Goal: Communication & Community: Answer question/provide support

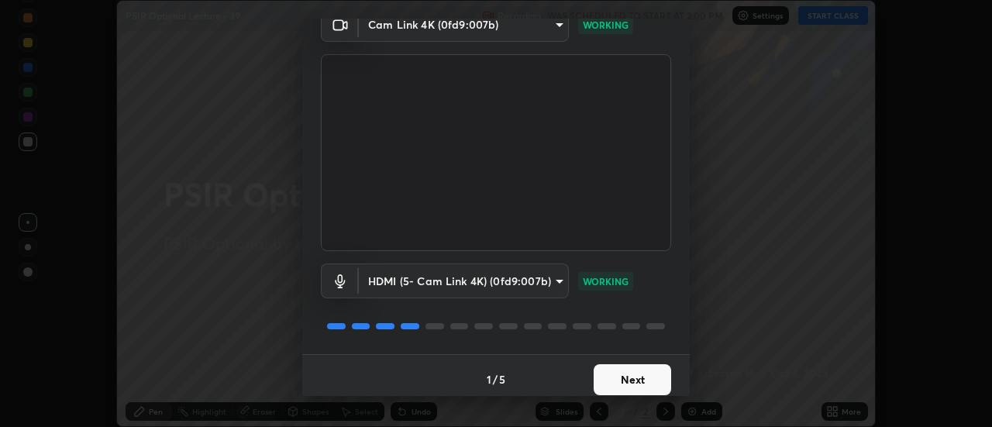
scroll to position [81, 0]
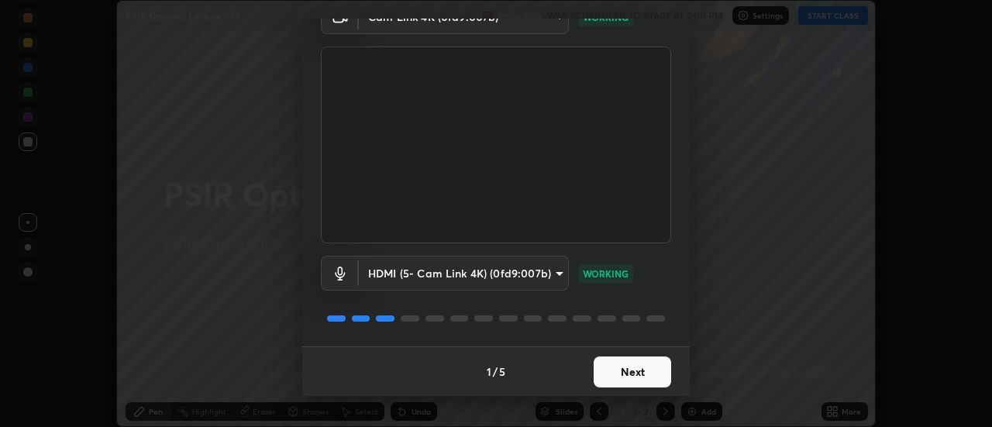
click at [621, 374] on button "Next" at bounding box center [631, 371] width 77 height 31
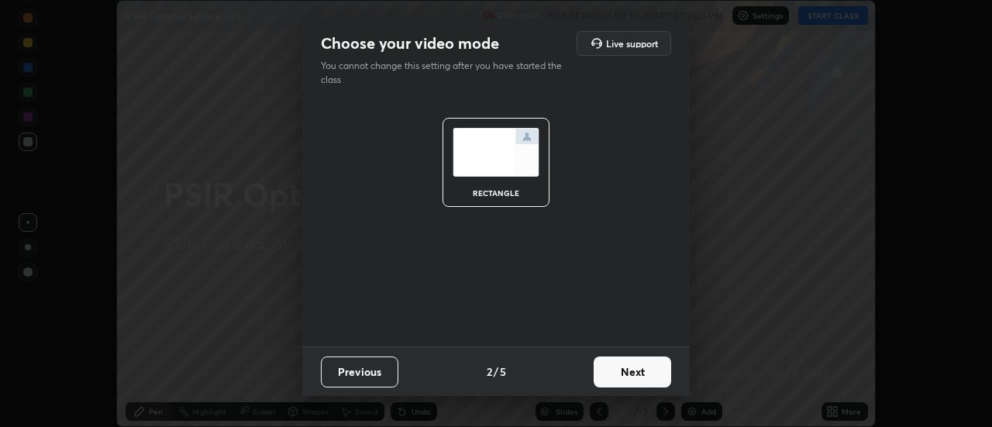
scroll to position [0, 0]
click at [629, 376] on button "Next" at bounding box center [631, 371] width 77 height 31
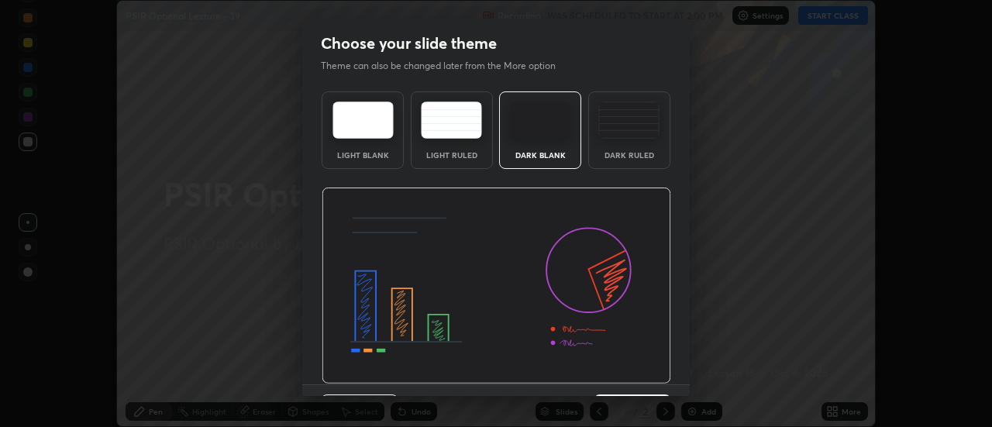
click at [629, 376] on img at bounding box center [496, 285] width 349 height 197
click at [631, 377] on img at bounding box center [496, 285] width 349 height 197
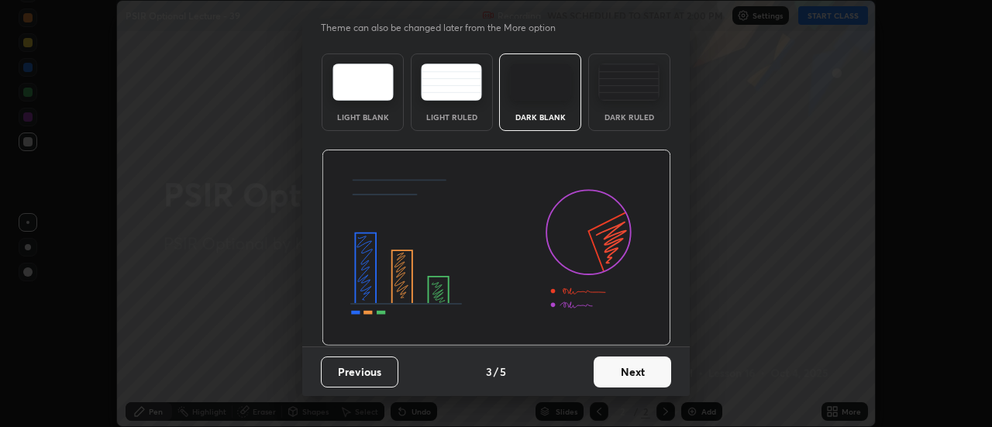
click at [626, 373] on button "Next" at bounding box center [631, 371] width 77 height 31
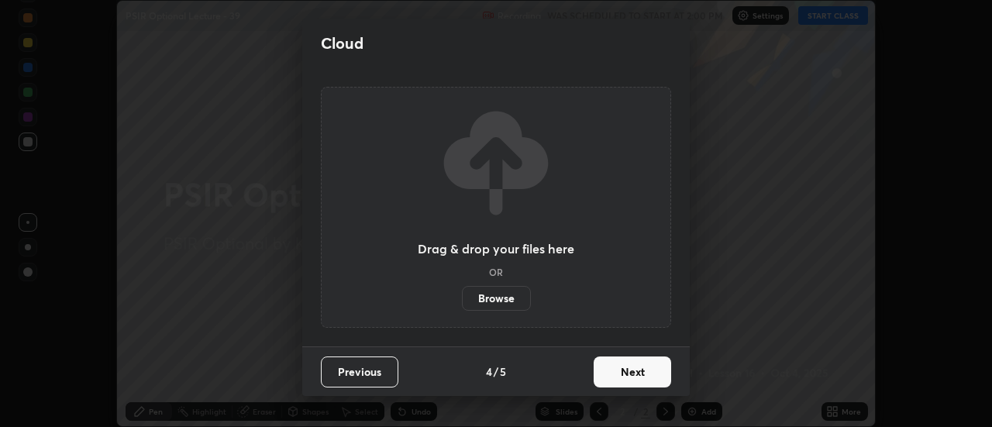
scroll to position [0, 0]
click at [635, 374] on button "Next" at bounding box center [631, 371] width 77 height 31
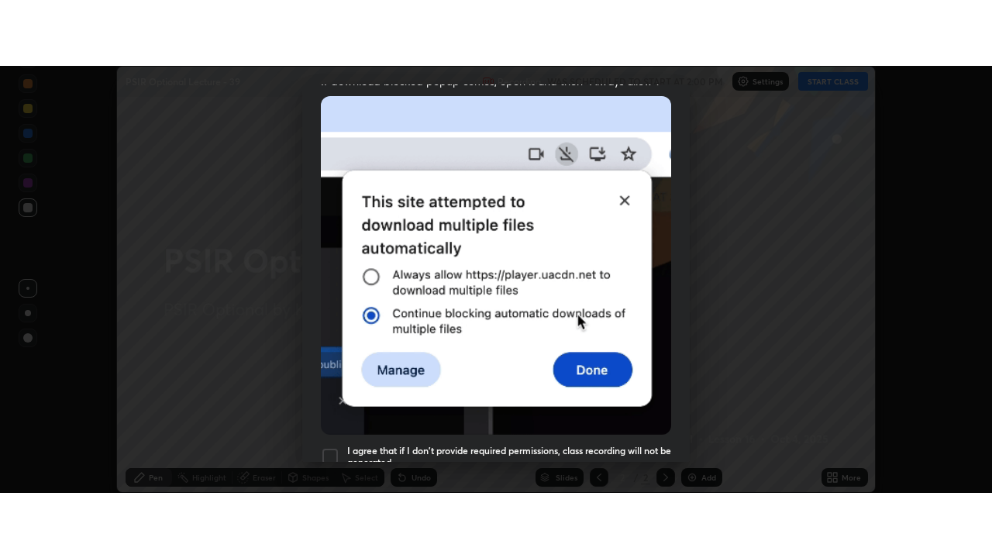
scroll to position [397, 0]
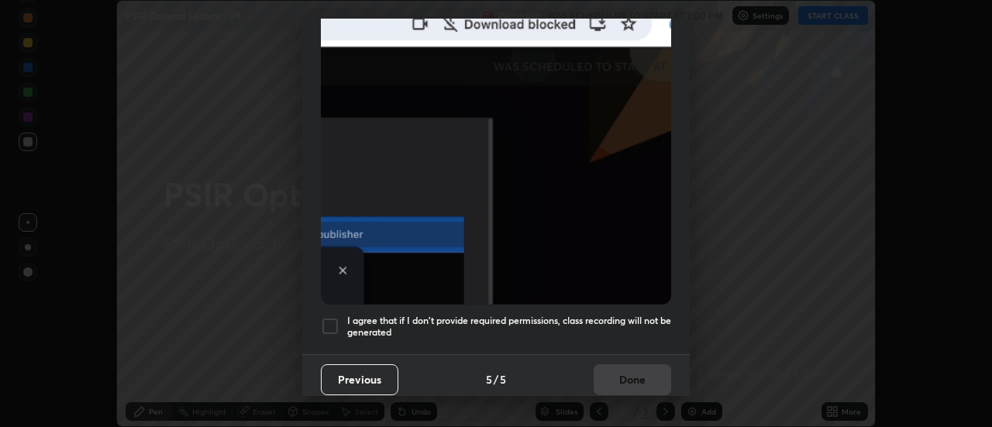
click at [333, 320] on div at bounding box center [330, 326] width 19 height 19
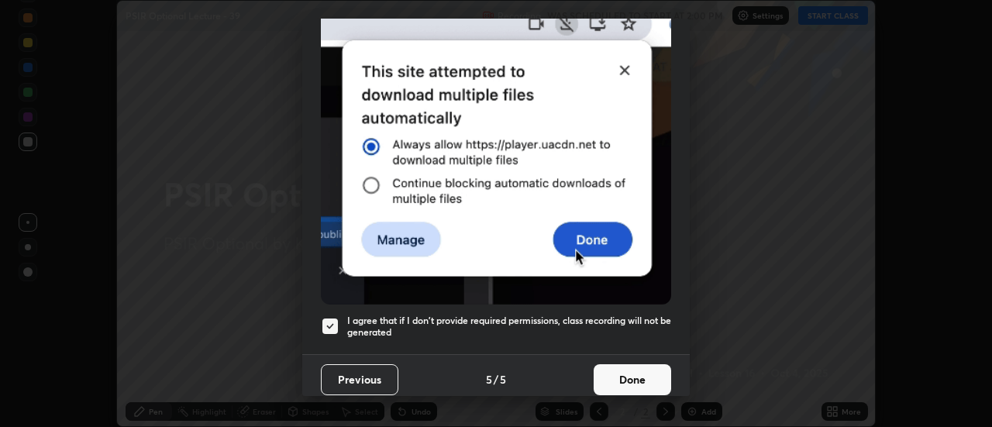
click at [618, 371] on button "Done" at bounding box center [631, 379] width 77 height 31
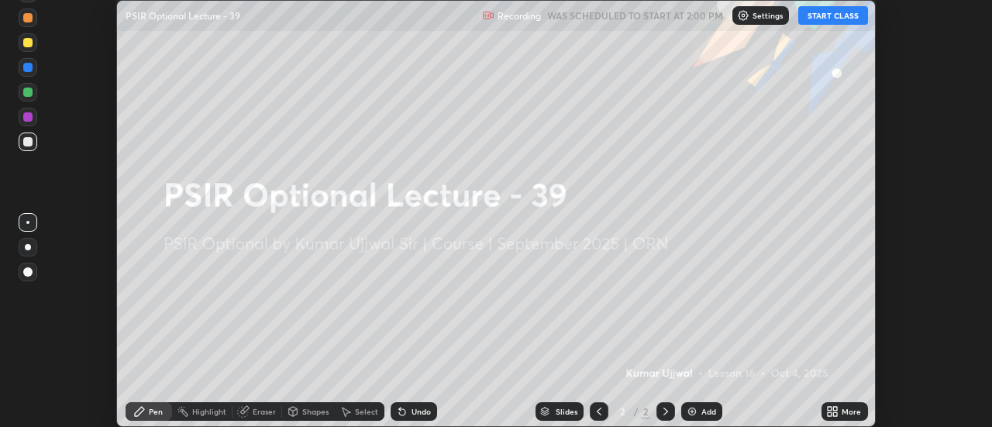
click at [829, 408] on icon at bounding box center [829, 409] width 4 height 4
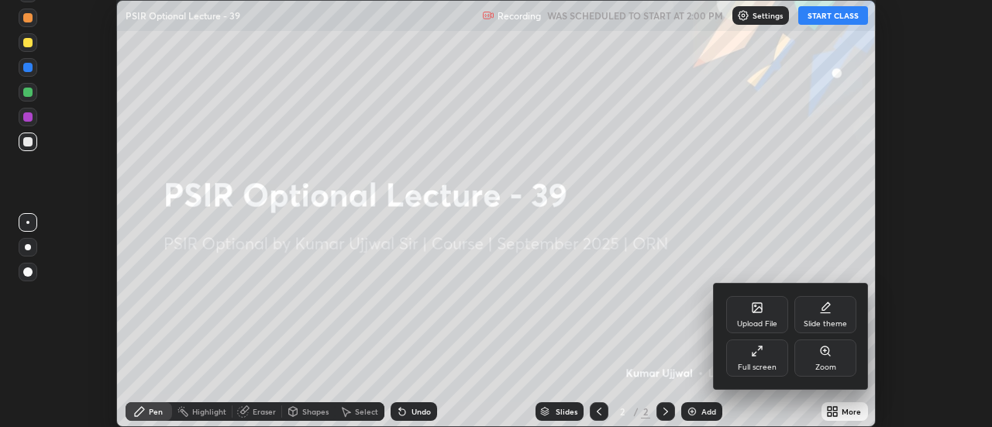
click at [758, 353] on icon at bounding box center [757, 351] width 12 height 12
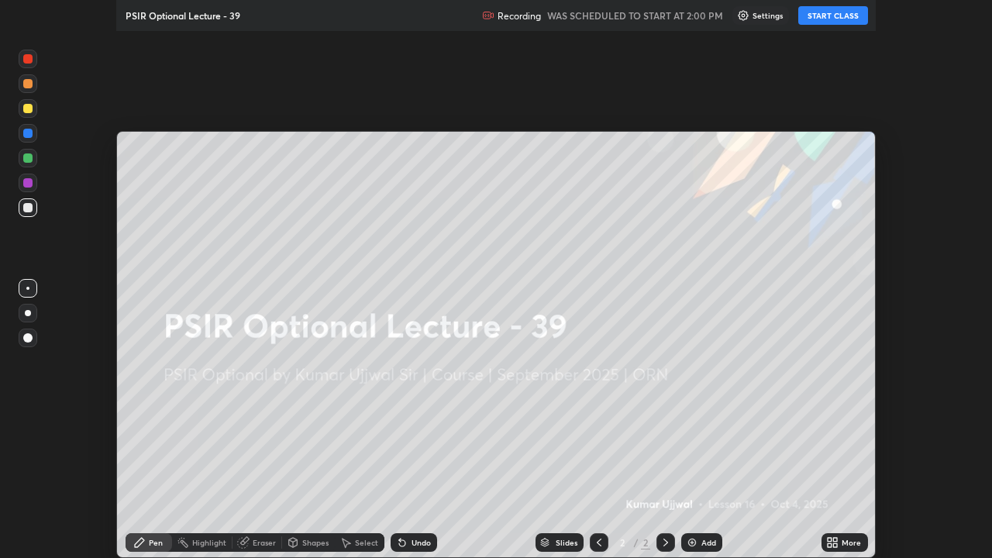
scroll to position [558, 992]
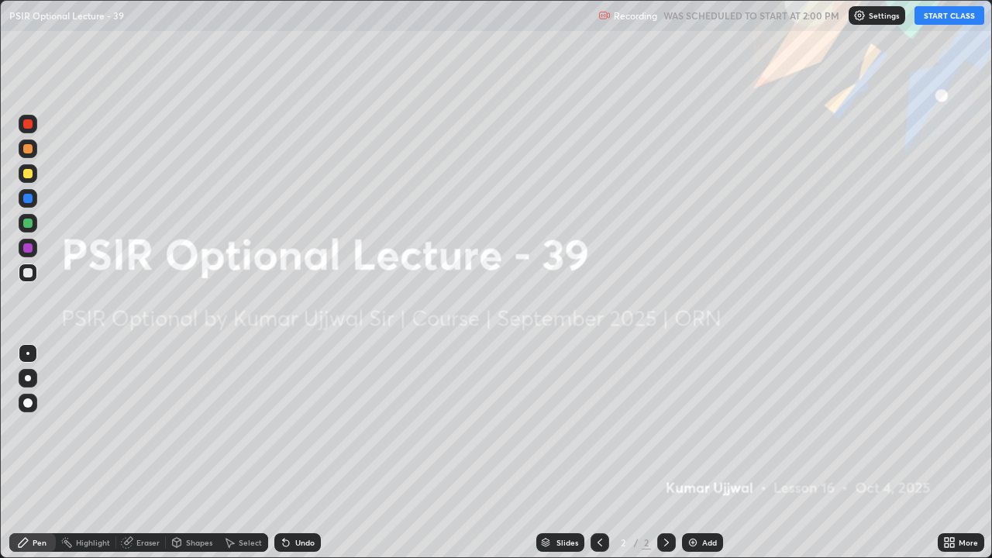
click at [928, 15] on button "START CLASS" at bounding box center [949, 15] width 70 height 19
click at [695, 426] on img at bounding box center [692, 542] width 12 height 12
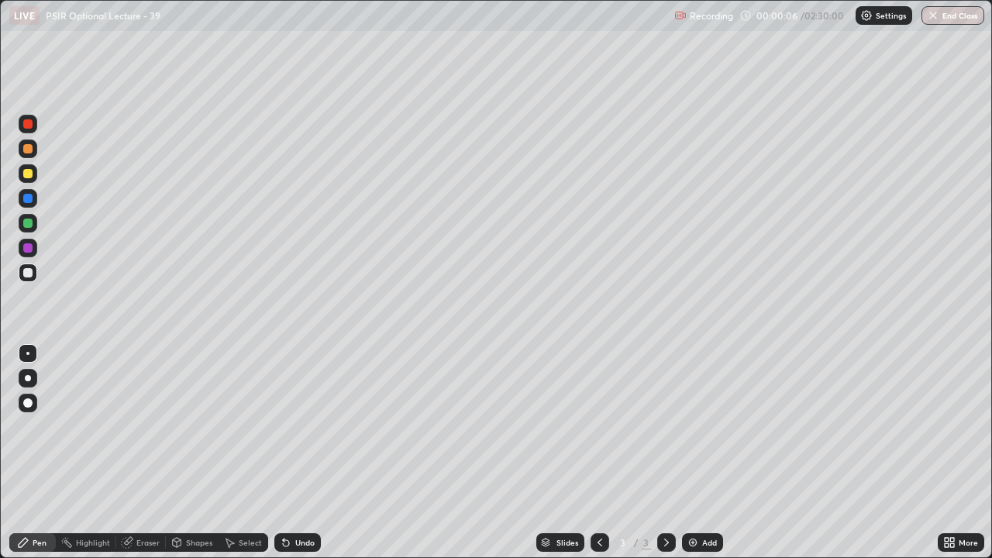
click at [28, 353] on div at bounding box center [27, 353] width 3 height 3
click at [692, 426] on img at bounding box center [692, 542] width 12 height 12
click at [694, 426] on img at bounding box center [692, 542] width 12 height 12
click at [698, 426] on div "Add" at bounding box center [702, 542] width 41 height 19
click at [693, 426] on img at bounding box center [692, 542] width 12 height 12
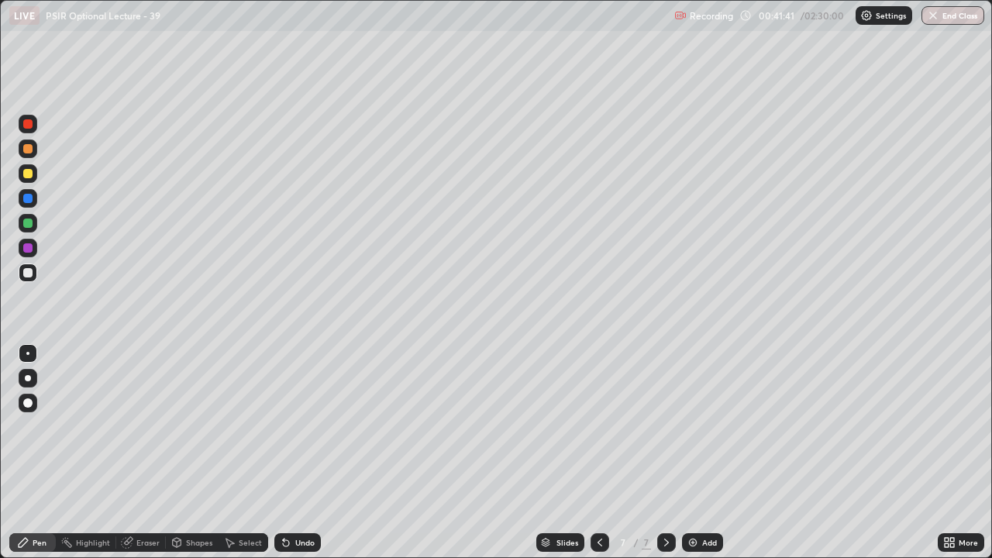
click at [696, 426] on img at bounding box center [692, 542] width 12 height 12
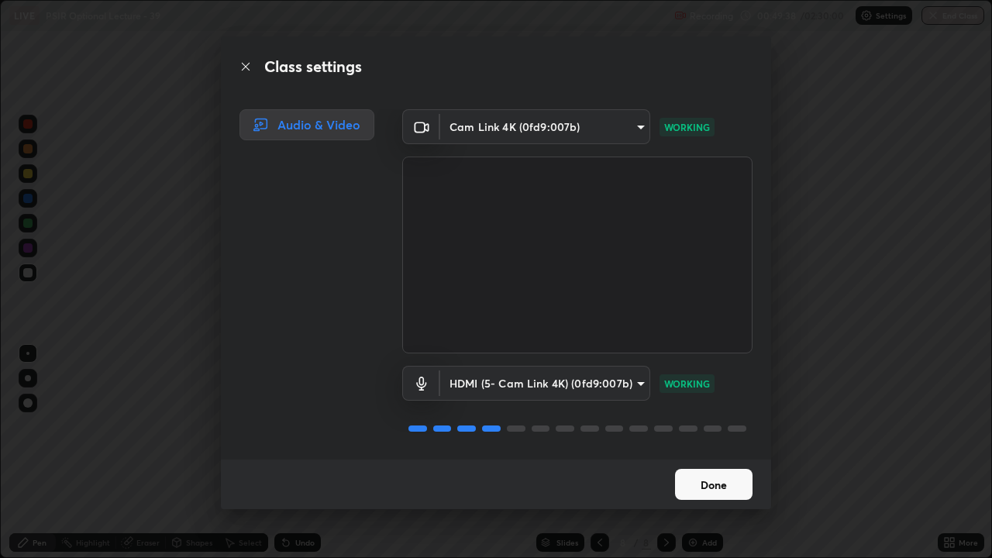
click at [711, 426] on button "Done" at bounding box center [713, 484] width 77 height 31
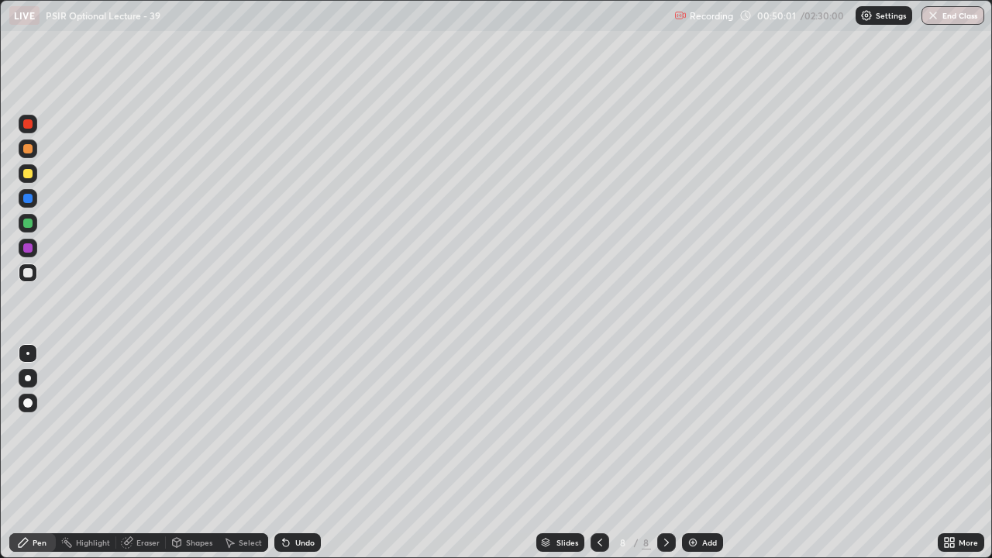
click at [701, 426] on div "Add" at bounding box center [702, 542] width 41 height 19
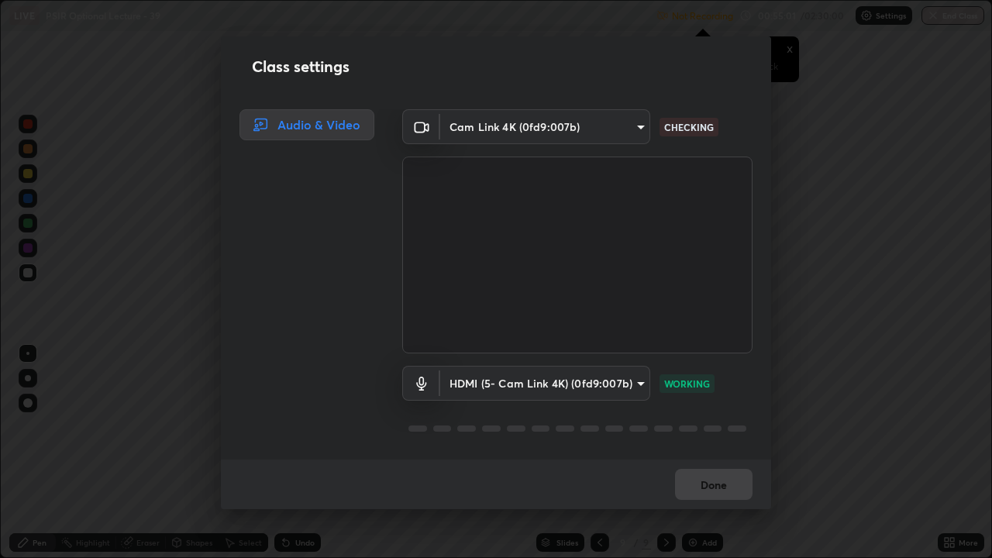
scroll to position [2, 0]
click at [635, 382] on body "Erase all LIVE PSIR Optional Lecture - 39 Not Recording Recording has stopped P…" at bounding box center [496, 279] width 992 height 558
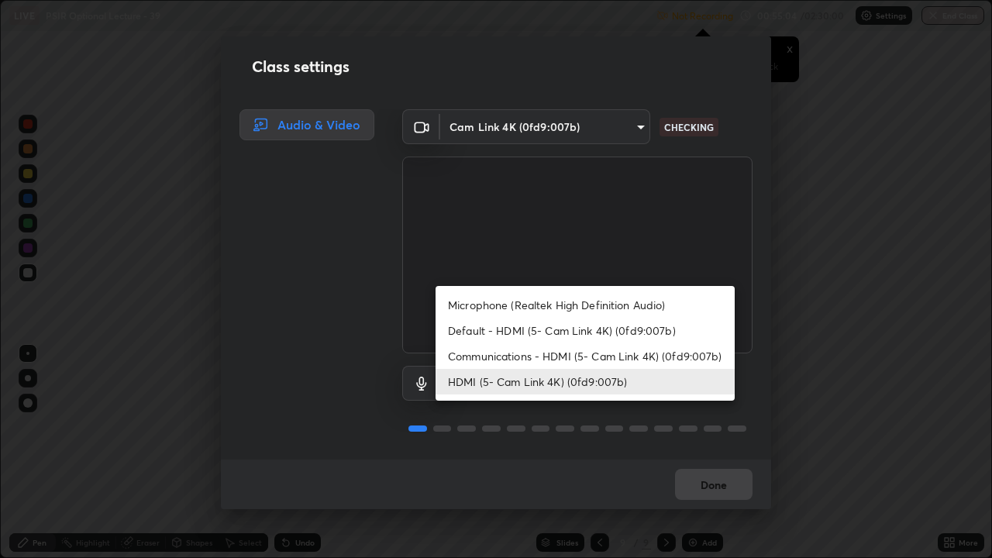
click at [616, 389] on li "HDMI (5- Cam Link 4K) (0fd9:007b)" at bounding box center [584, 382] width 299 height 26
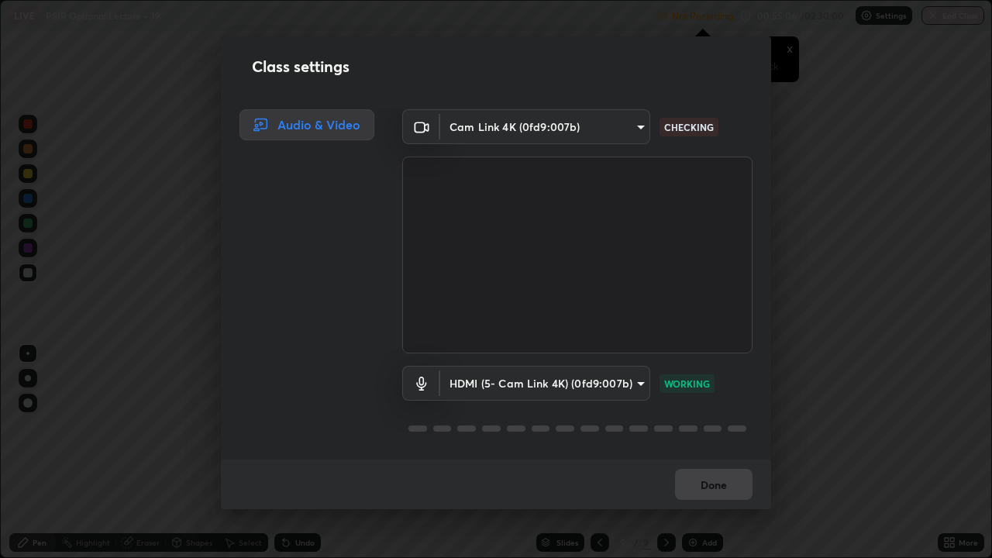
click at [634, 383] on body "Erase all LIVE PSIR Optional Lecture - 39 Not Recording Recording has stopped P…" at bounding box center [496, 279] width 992 height 558
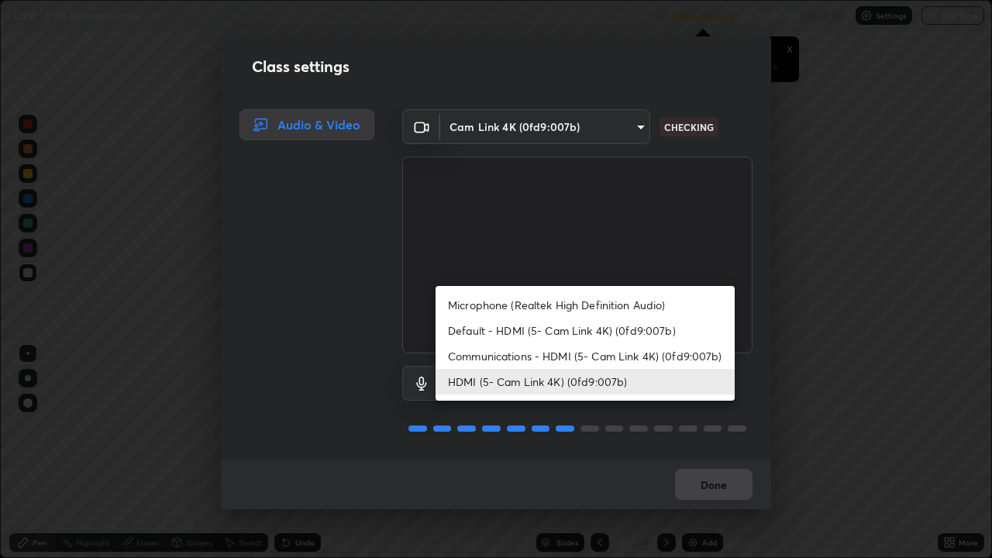
click at [799, 348] on div at bounding box center [496, 279] width 992 height 558
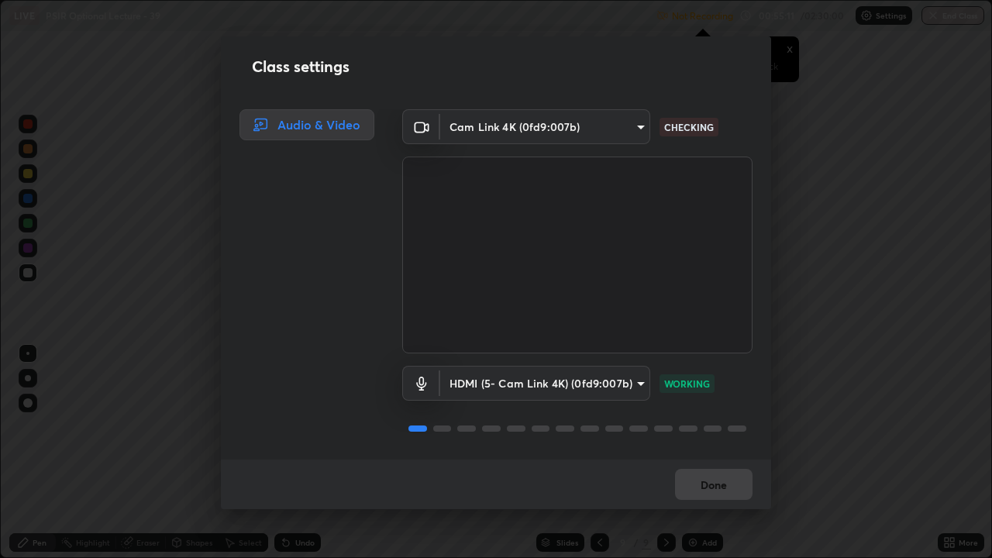
click at [635, 382] on body "Erase all LIVE PSIR Optional Lecture - 39 Not Recording Recording has stopped P…" at bounding box center [496, 279] width 992 height 558
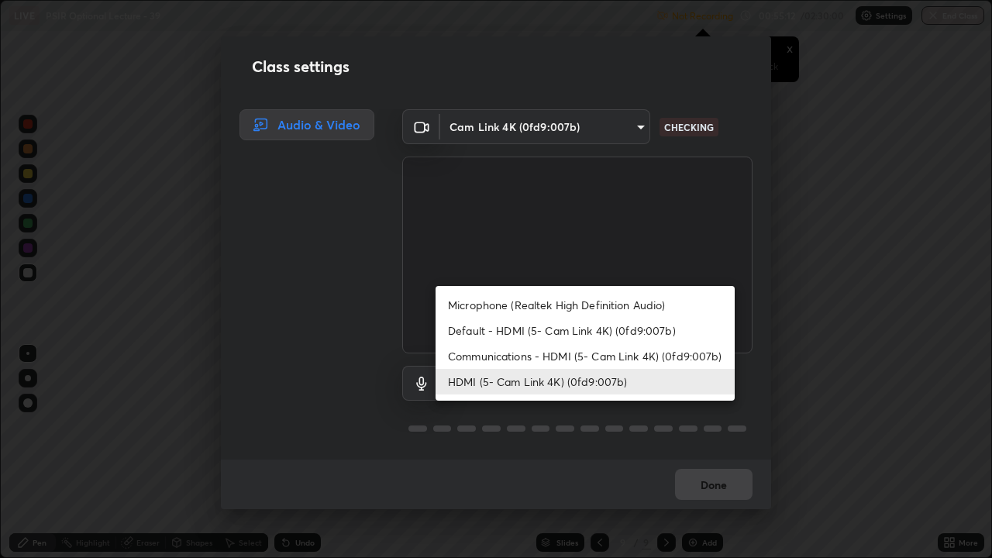
click at [614, 300] on li "Microphone (Realtek High Definition Audio)" at bounding box center [584, 305] width 299 height 26
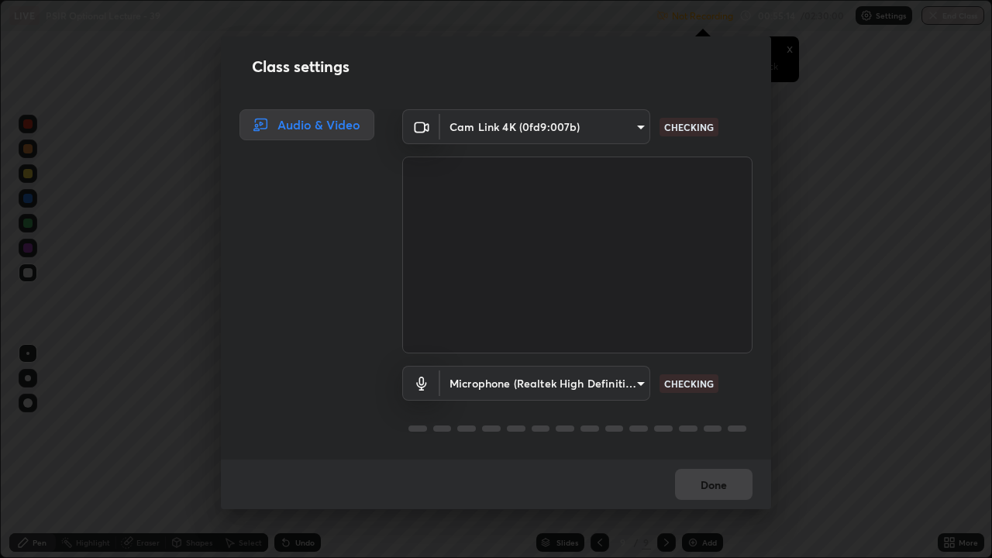
click at [629, 385] on body "Erase all LIVE PSIR Optional Lecture - 39 Not Recording Recording has stopped P…" at bounding box center [496, 279] width 992 height 558
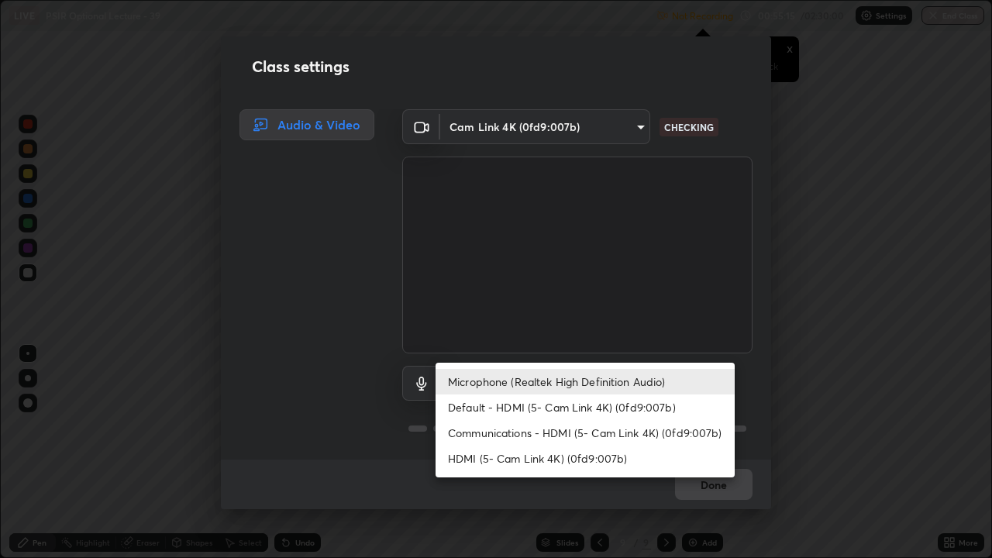
click at [624, 402] on li "Default - HDMI (5- Cam Link 4K) (0fd9:007b)" at bounding box center [584, 407] width 299 height 26
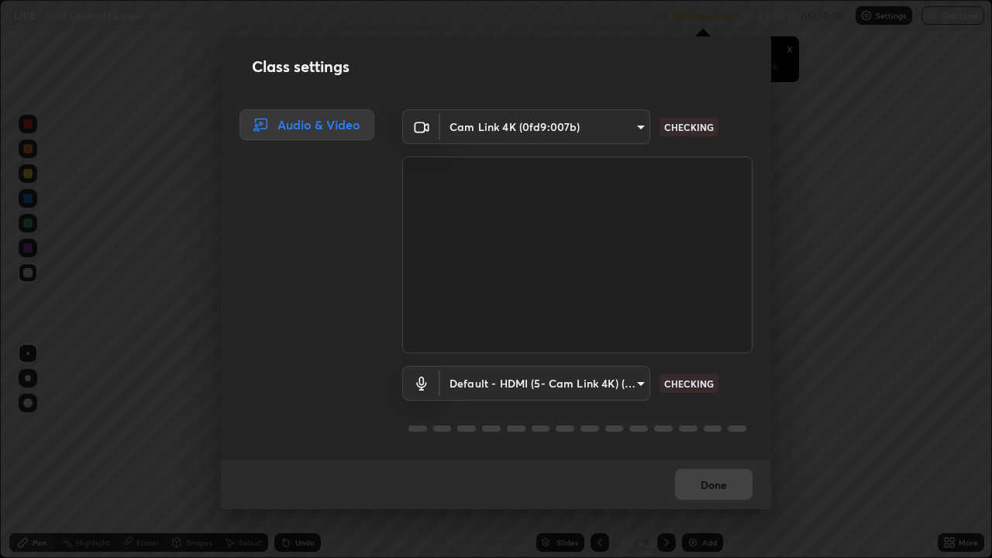
click at [633, 381] on body "Erase all LIVE PSIR Optional Lecture - 39 Not Recording Recording has stopped P…" at bounding box center [496, 279] width 992 height 558
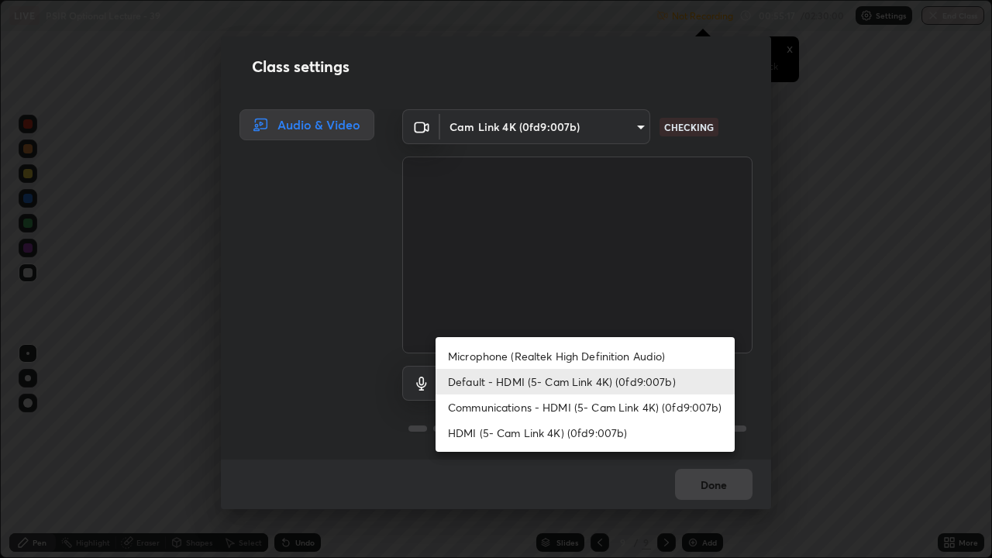
click at [631, 401] on li "Communications - HDMI (5- Cam Link 4K) (0fd9:007b)" at bounding box center [584, 407] width 299 height 26
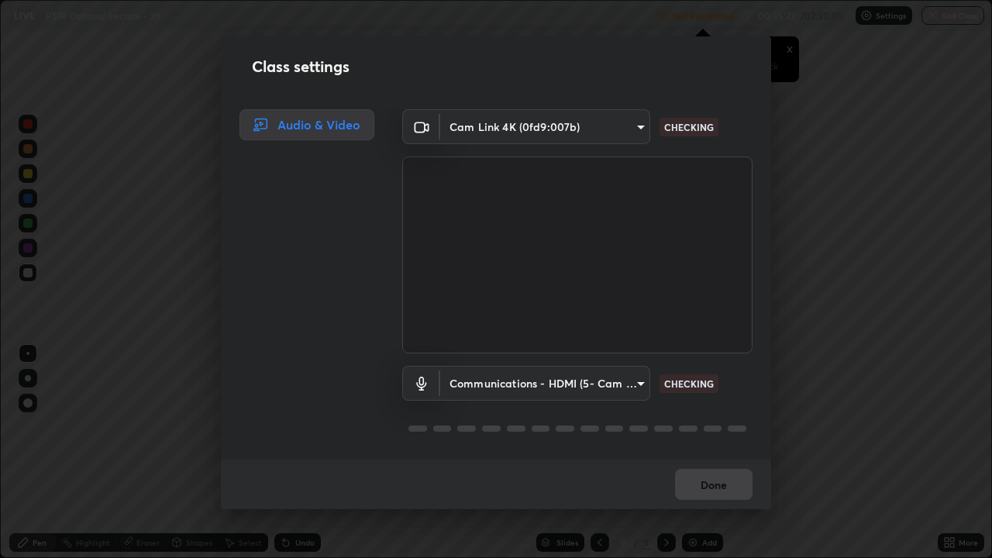
click at [633, 382] on body "Erase all LIVE PSIR Optional Lecture - 39 Not Recording Recording has stopped P…" at bounding box center [496, 279] width 992 height 558
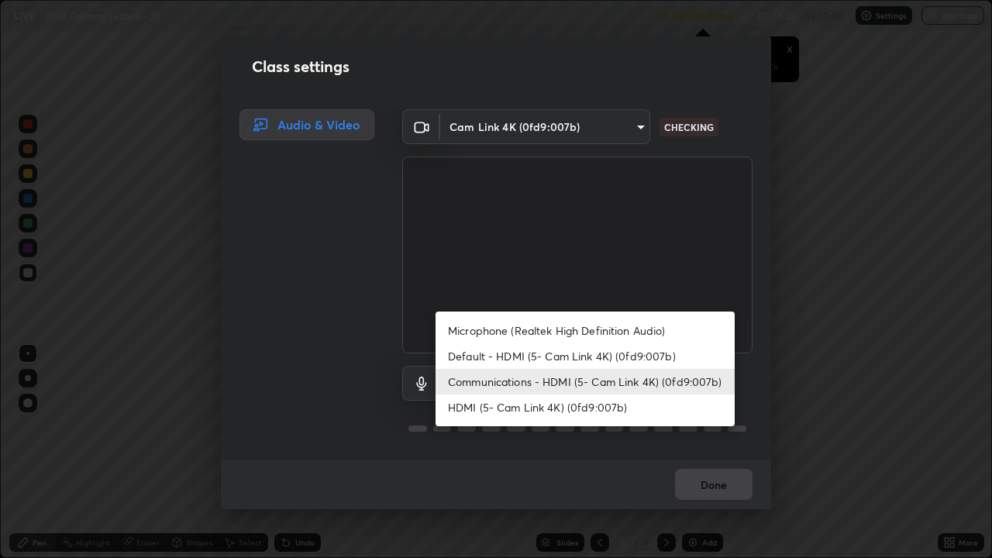
click at [613, 404] on li "HDMI (5- Cam Link 4K) (0fd9:007b)" at bounding box center [584, 407] width 299 height 26
type input "3d8d3513b48a674fa1fc87bcfd83d51ddab5afa80e4c93957e79a80f71804c32"
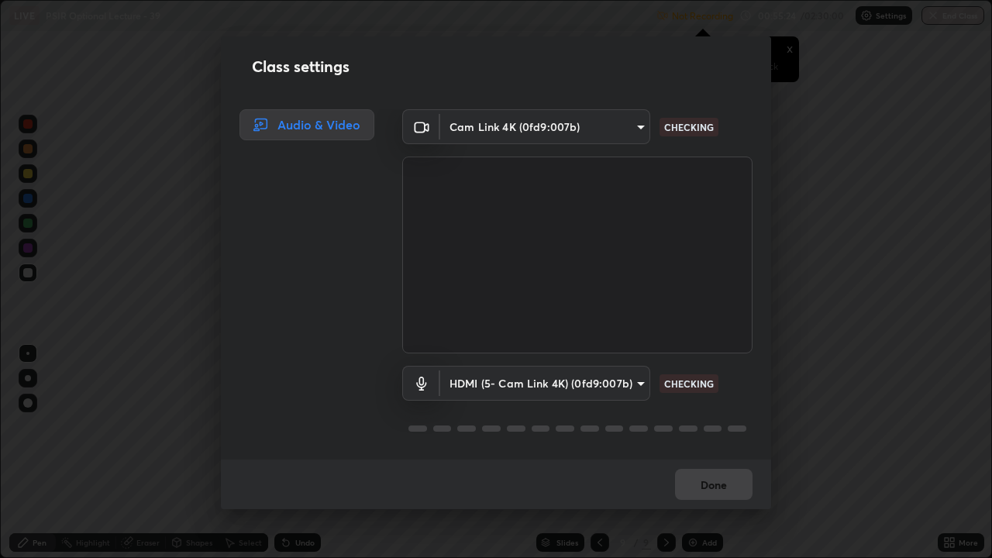
click at [703, 426] on div "Done" at bounding box center [496, 484] width 550 height 50
click at [698, 426] on div "Done" at bounding box center [496, 484] width 550 height 50
click at [639, 122] on body "Erase all LIVE PSIR Optional Lecture - 39 Not Recording Recording has stopped P…" at bounding box center [496, 279] width 992 height 558
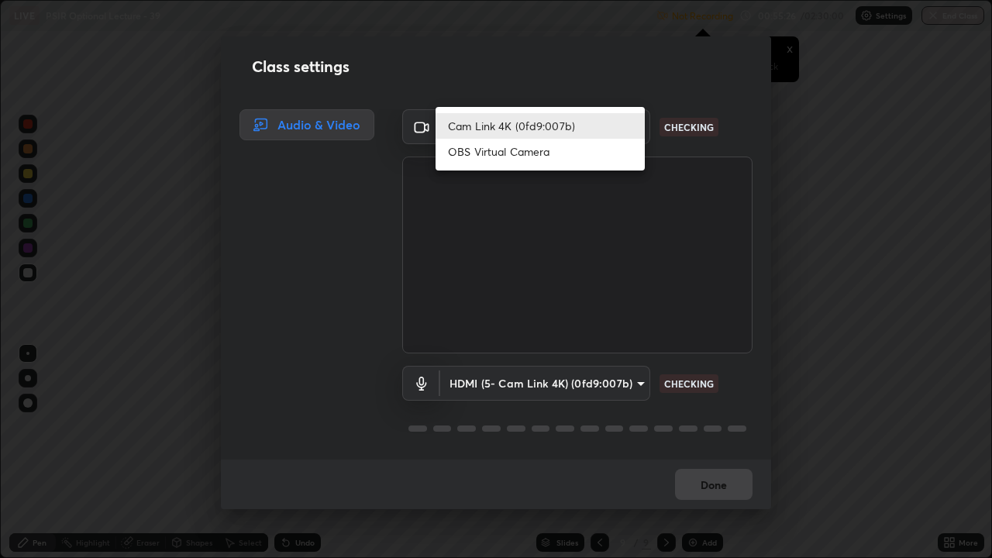
scroll to position [1, 0]
click at [834, 217] on div at bounding box center [496, 279] width 992 height 558
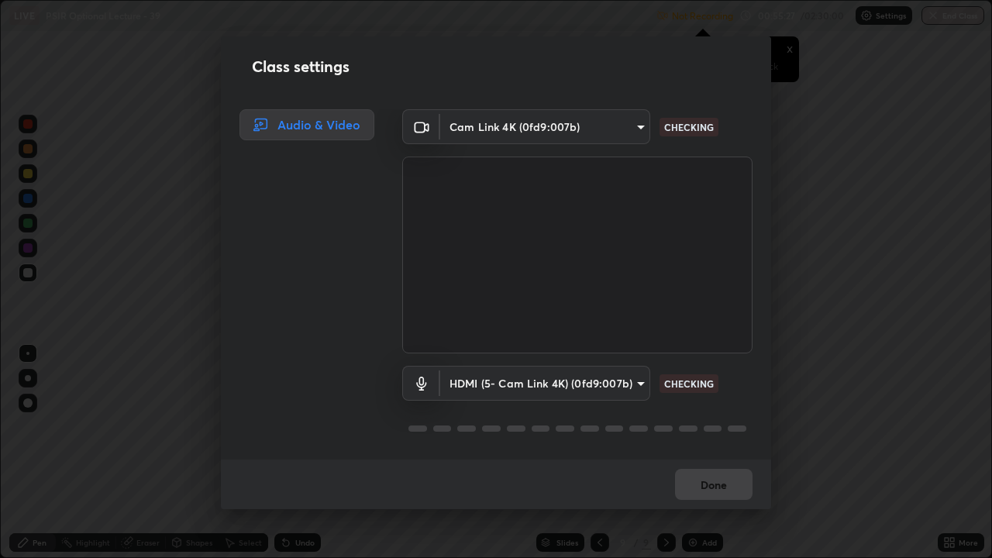
click at [839, 250] on div "Class settings Audio & Video Cam Link 4K (0fd9:007b) db99ea1965a2e65456624f62d8…" at bounding box center [496, 279] width 992 height 558
click at [841, 253] on div "Class settings Audio & Video Cam Link 4K (0fd9:007b) db99ea1965a2e65456624f62d8…" at bounding box center [496, 279] width 992 height 558
click at [840, 255] on div "Class settings Audio & Video Cam Link 4K (0fd9:007b) db99ea1965a2e65456624f62d8…" at bounding box center [496, 279] width 992 height 558
click at [827, 268] on div "Class settings Audio & Video Cam Link 4K (0fd9:007b) db99ea1965a2e65456624f62d8…" at bounding box center [496, 279] width 992 height 558
click at [635, 126] on body "Erase all LIVE PSIR Optional Lecture - 39 Not Recording Recording has stopped P…" at bounding box center [496, 279] width 992 height 558
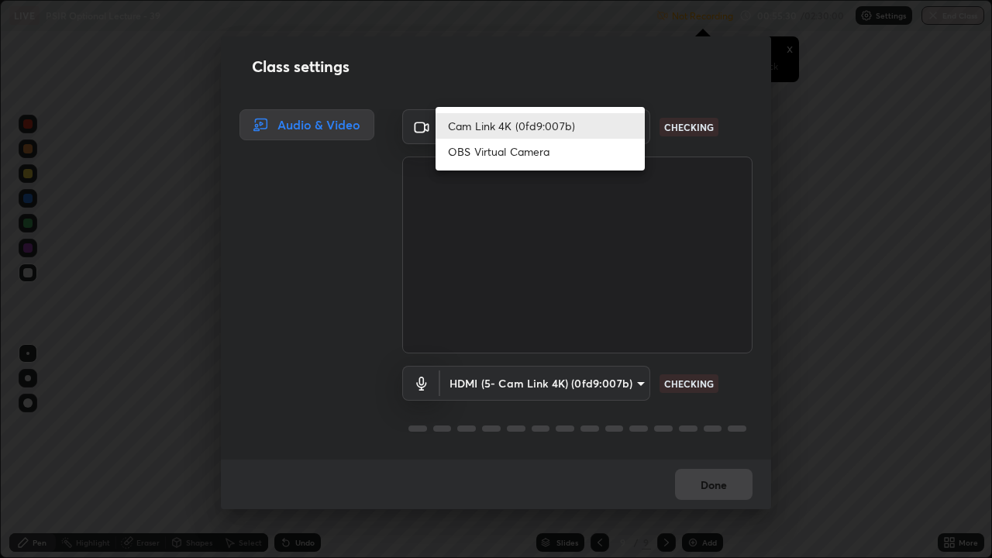
click at [610, 153] on li "OBS Virtual Camera" at bounding box center [539, 152] width 209 height 26
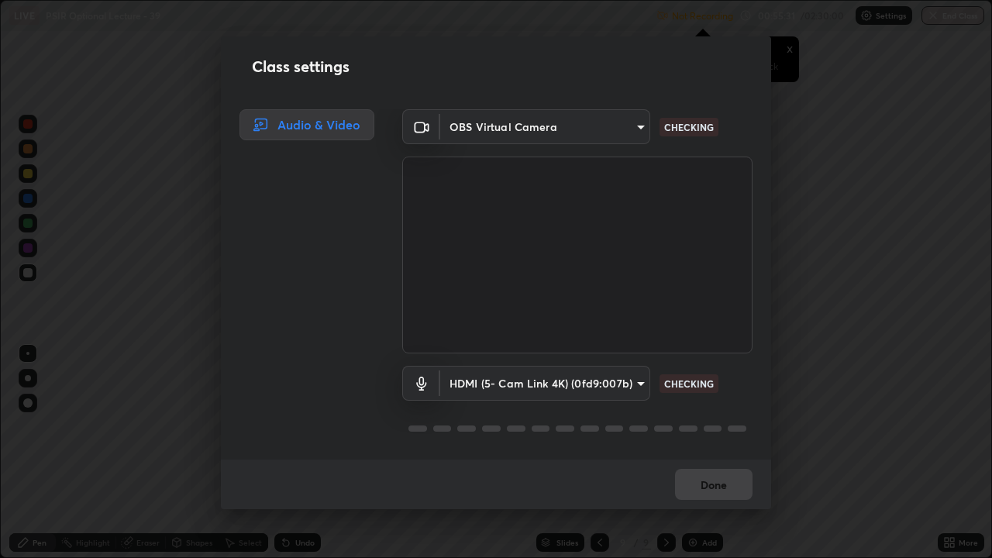
click at [634, 126] on body "Erase all LIVE PSIR Optional Lecture - 39 Not Recording Recording has stopped P…" at bounding box center [496, 279] width 992 height 558
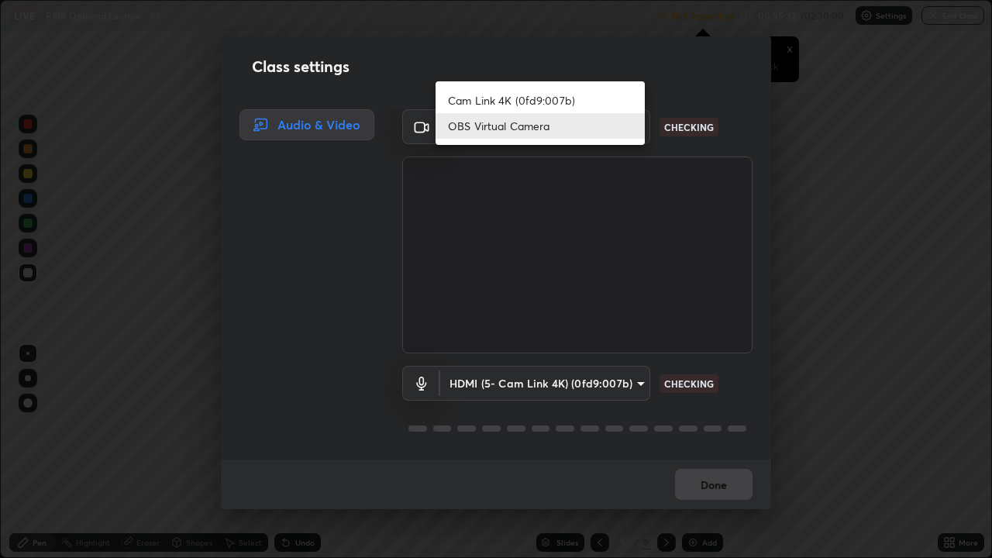
click at [604, 101] on li "Cam Link 4K (0fd9:007b)" at bounding box center [539, 101] width 209 height 26
type input "db99ea1965a2e65456624f62d887b9986dbd51242822e8a3cc97ea1e25009288"
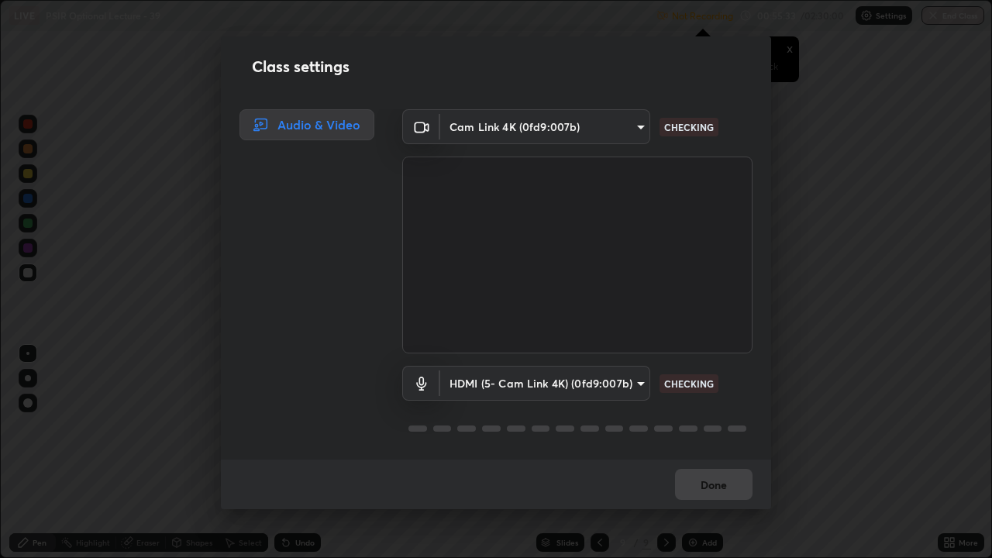
click at [636, 384] on body "Erase all LIVE PSIR Optional Lecture - 39 Not Recording Recording has stopped P…" at bounding box center [496, 279] width 992 height 558
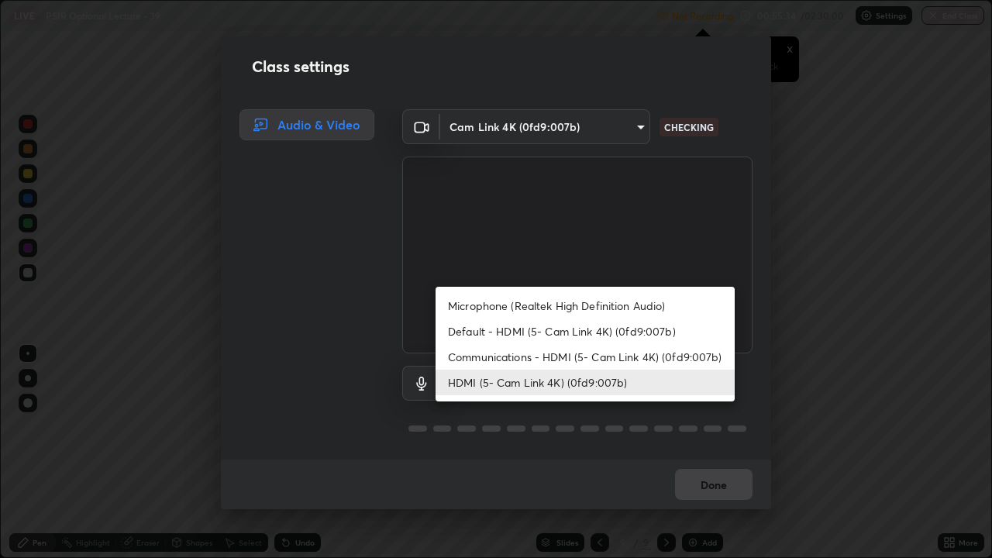
click at [618, 300] on li "Microphone (Realtek High Definition Audio)" at bounding box center [584, 306] width 299 height 26
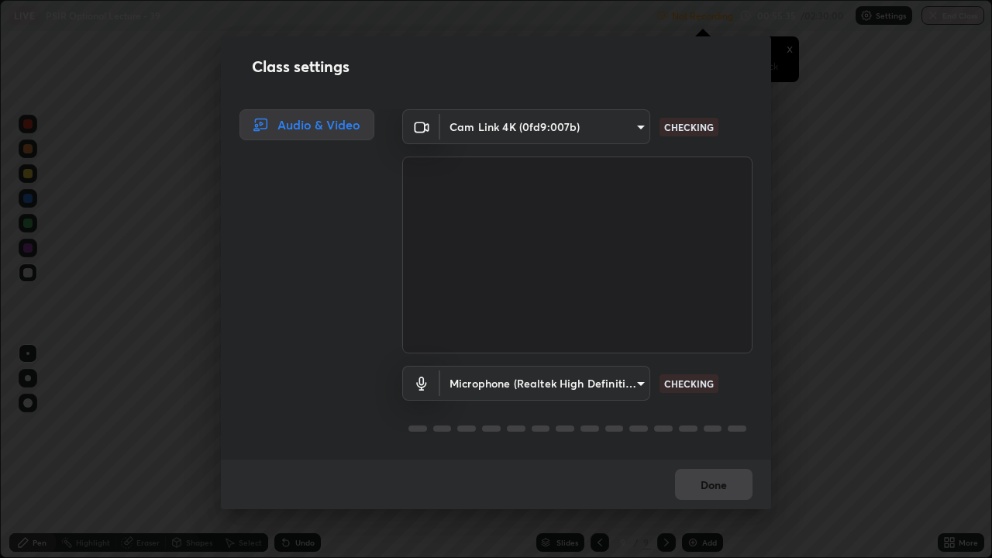
click at [638, 378] on body "Erase all LIVE PSIR Optional Lecture - 39 Not Recording Recording has stopped P…" at bounding box center [496, 279] width 992 height 558
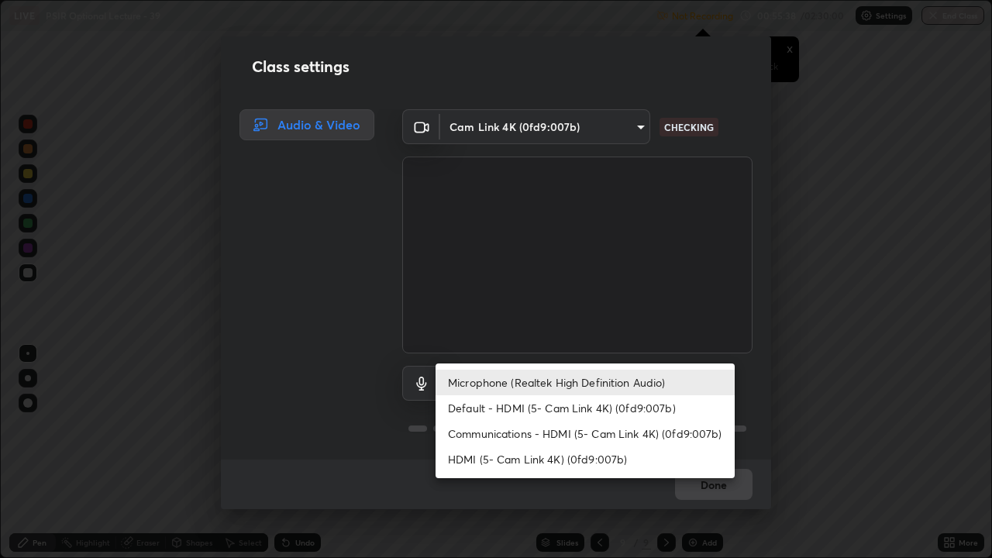
click at [573, 426] on li "HDMI (5- Cam Link 4K) (0fd9:007b)" at bounding box center [584, 459] width 299 height 26
type input "3d8d3513b48a674fa1fc87bcfd83d51ddab5afa80e4c93957e79a80f71804c32"
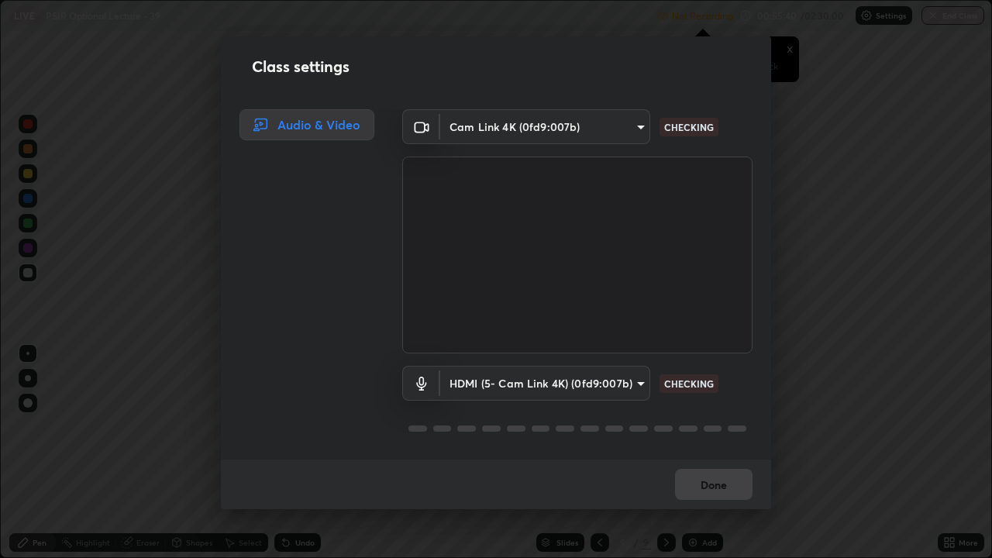
click at [739, 426] on div "Done" at bounding box center [496, 484] width 550 height 50
click at [834, 426] on div "Class settings Audio & Video Cam Link 4K (0fd9:007b) db99ea1965a2e65456624f62d8…" at bounding box center [496, 279] width 992 height 558
click at [107, 341] on div "Class settings Audio & Video Cam Link 4K (0fd9:007b) db99ea1965a2e65456624f62d8…" at bounding box center [496, 279] width 992 height 558
click at [576, 128] on body "Erase all LIVE PSIR Optional Lecture - 39 Not Recording Recording has stopped P…" at bounding box center [496, 279] width 992 height 558
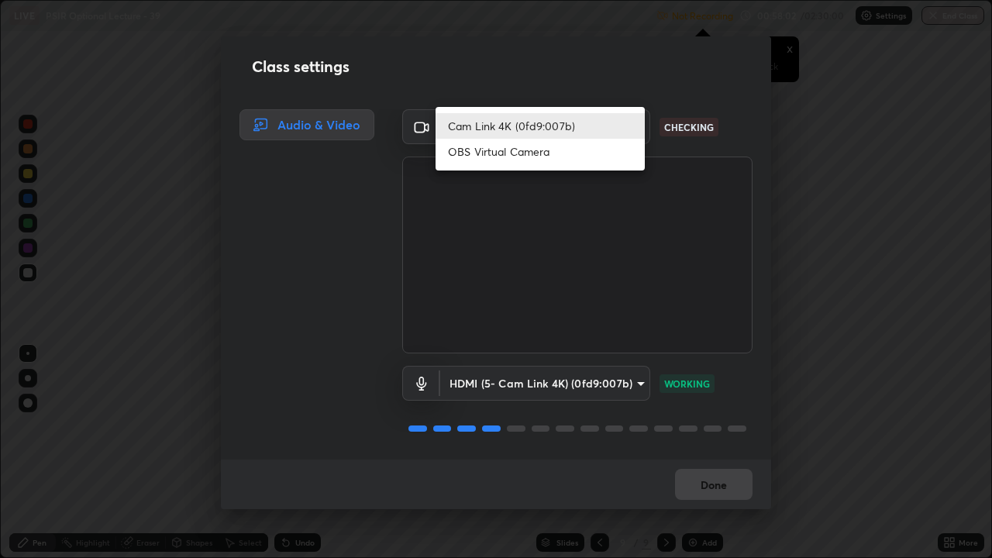
click at [525, 126] on li "Cam Link 4K (0fd9:007b)" at bounding box center [539, 126] width 209 height 26
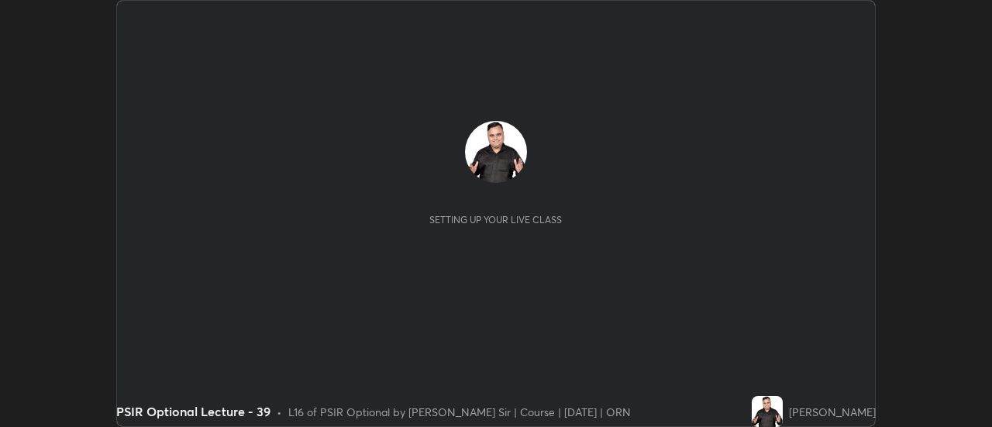
scroll to position [427, 991]
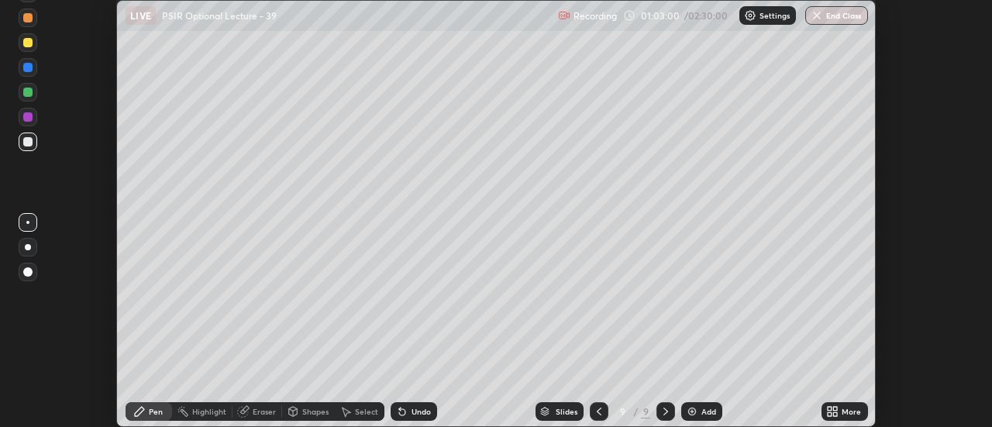
click at [747, 16] on img at bounding box center [750, 15] width 12 height 12
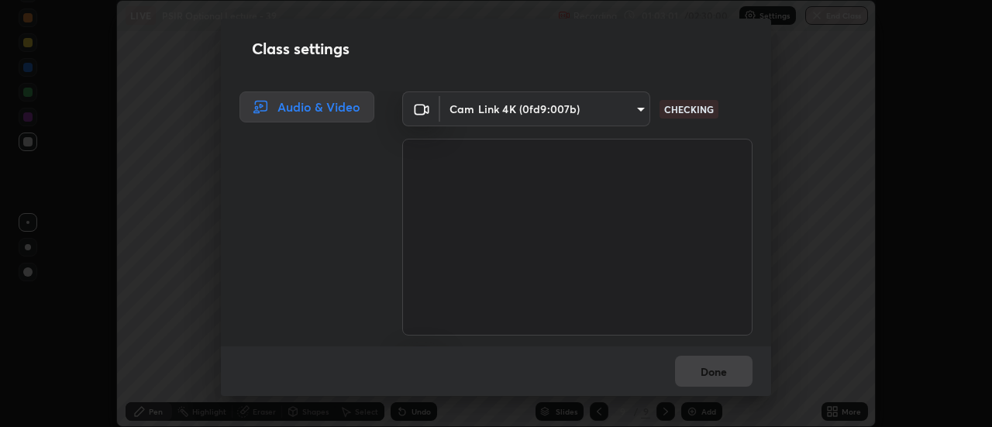
click at [627, 108] on body "Erase all LIVE PSIR Optional Lecture - 39 Recording 01:03:01 / 02:30:00 Setting…" at bounding box center [496, 213] width 992 height 427
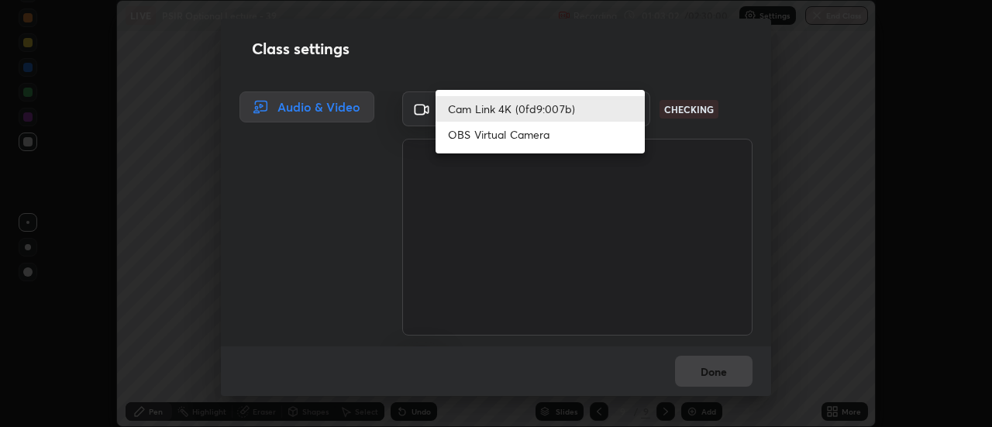
click at [545, 111] on li "Cam Link 4K (0fd9:007b)" at bounding box center [539, 109] width 209 height 26
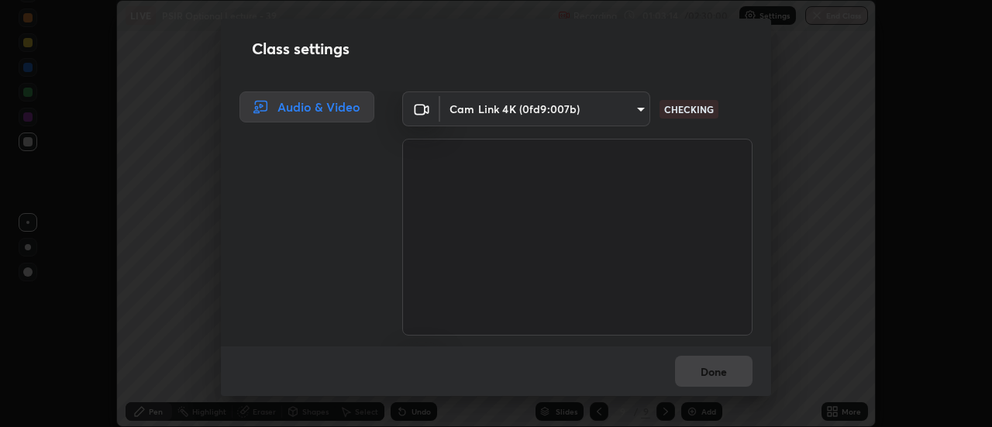
scroll to position [97, 0]
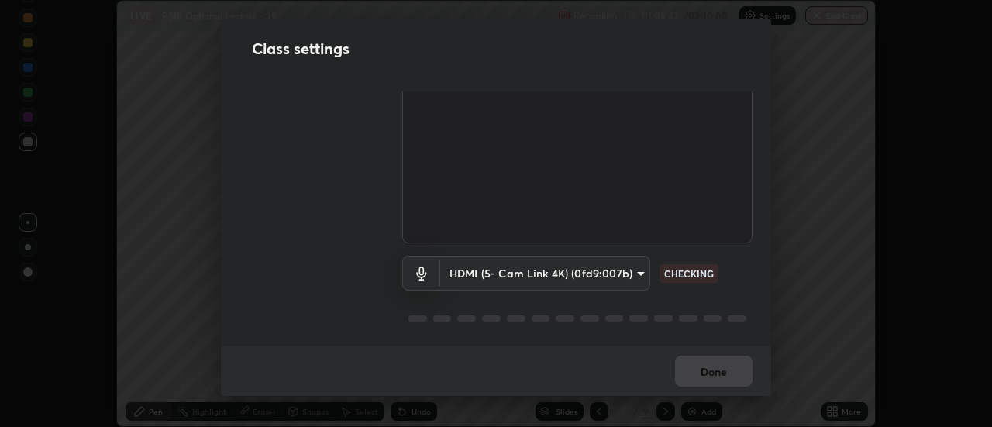
click at [547, 263] on body "Erase all LIVE PSIR Optional Lecture - 39 Recording 01:04:42 / 02:30:00 Setting…" at bounding box center [496, 213] width 992 height 427
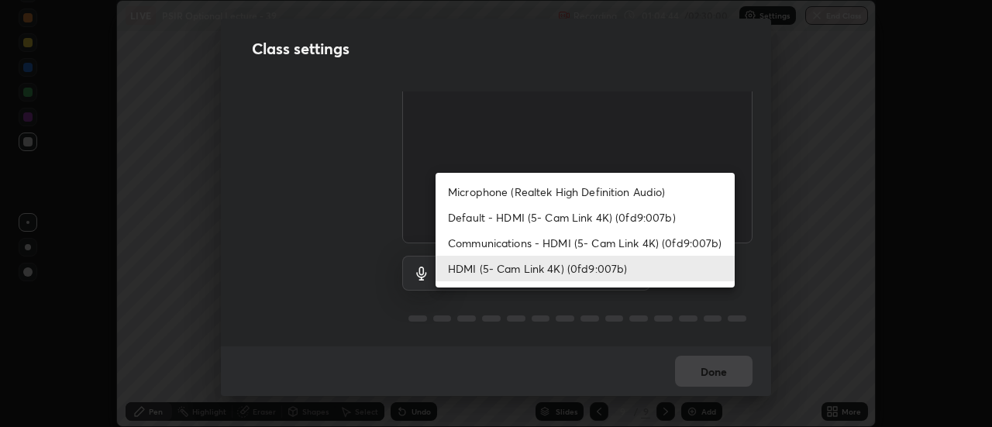
click at [518, 270] on li "HDMI (5- Cam Link 4K) (0fd9:007b)" at bounding box center [584, 269] width 299 height 26
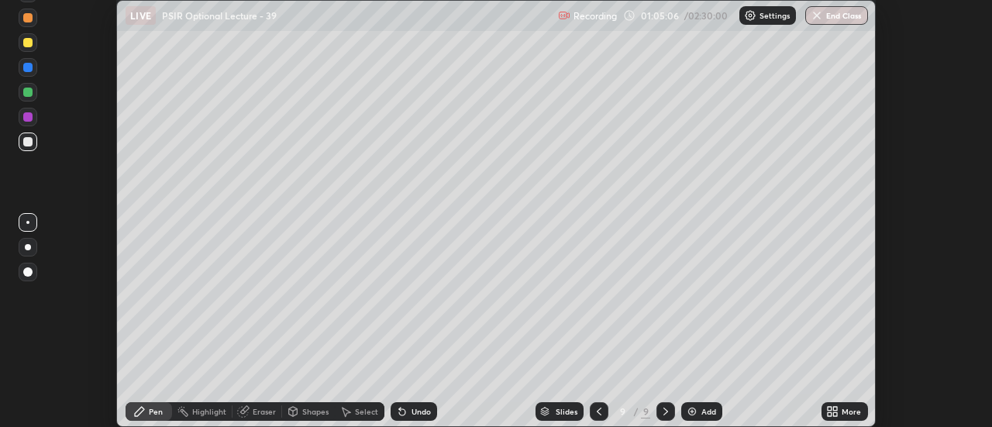
scroll to position [427, 992]
click at [747, 16] on img at bounding box center [750, 15] width 12 height 12
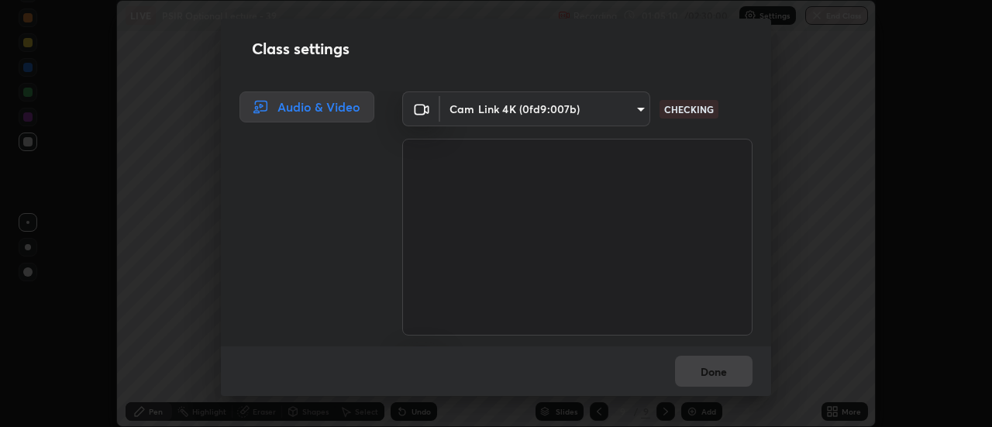
click at [604, 106] on body "Erase all LIVE PSIR Optional Lecture - 39 Recording 01:05:10 / 02:30:00 Setting…" at bounding box center [496, 213] width 992 height 427
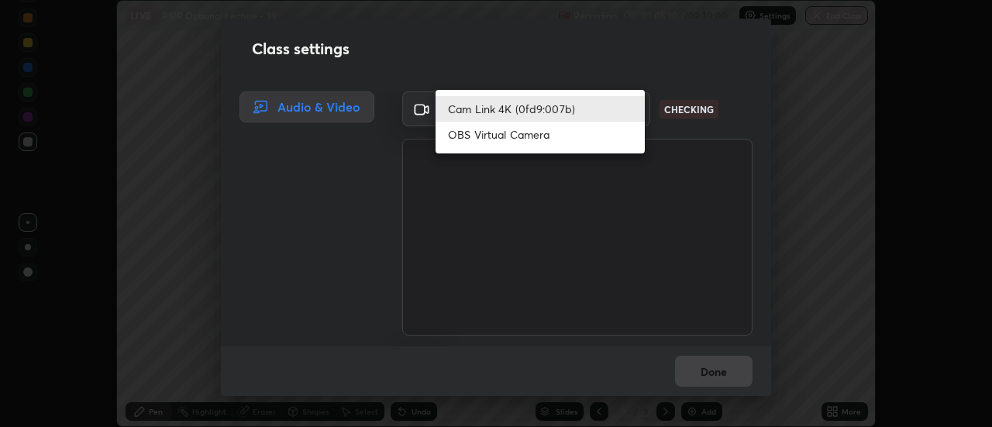
click at [545, 111] on li "Cam Link 4K (0fd9:007b)" at bounding box center [539, 109] width 209 height 26
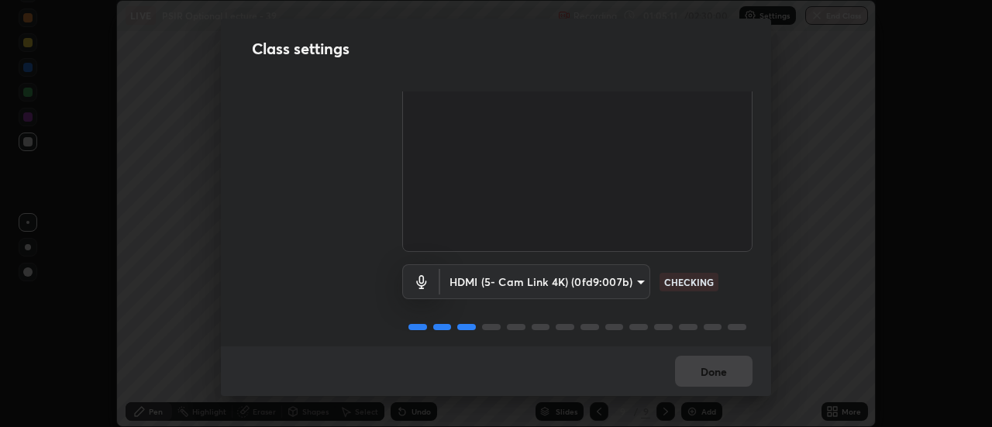
scroll to position [97, 0]
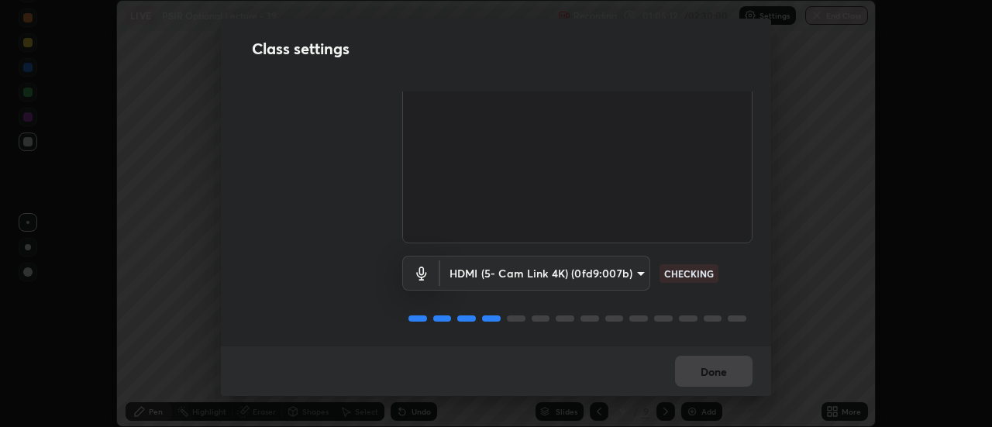
click at [585, 269] on body "Erase all LIVE PSIR Optional Lecture - 39 Recording 01:05:12 / 02:30:00 Setting…" at bounding box center [496, 213] width 992 height 427
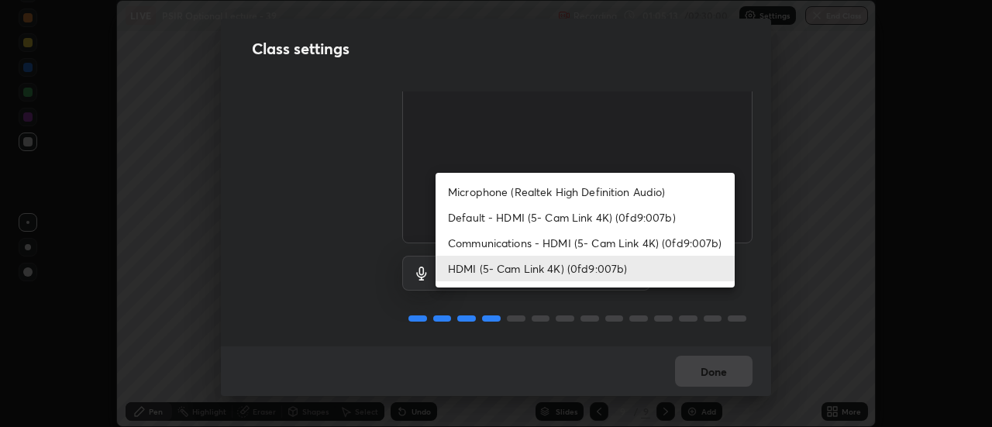
click at [556, 264] on li "HDMI (5- Cam Link 4K) (0fd9:007b)" at bounding box center [584, 269] width 299 height 26
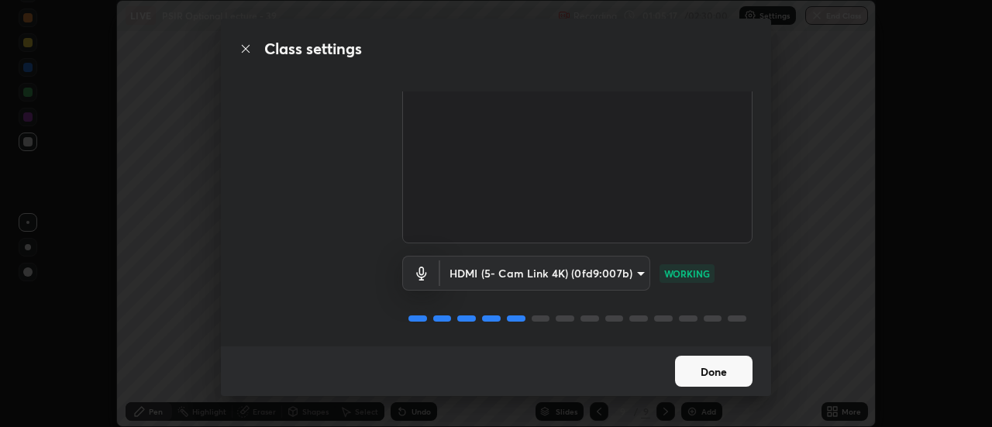
click at [706, 367] on button "Done" at bounding box center [713, 371] width 77 height 31
click at [709, 376] on button "Done" at bounding box center [713, 371] width 77 height 31
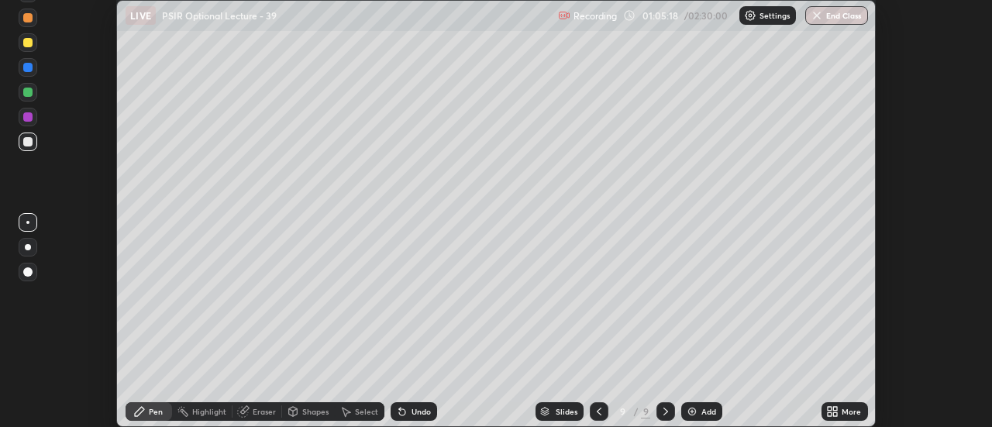
click at [822, 408] on div "More" at bounding box center [844, 411] width 46 height 19
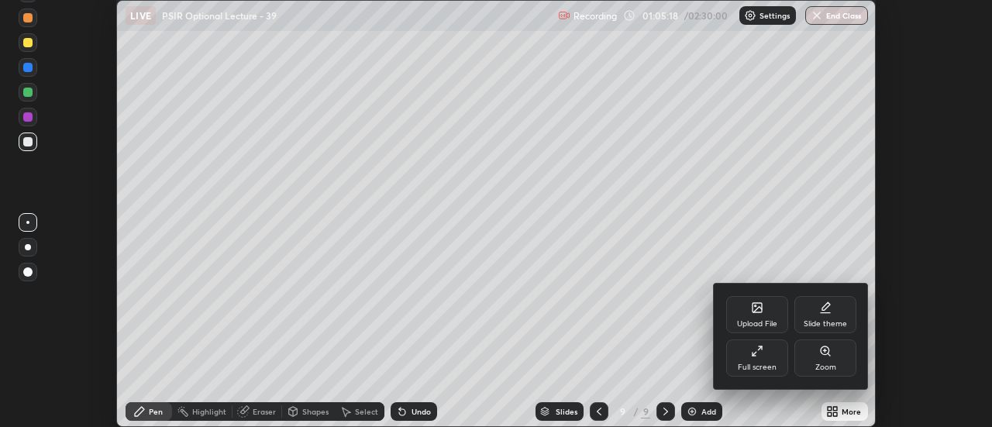
click at [756, 349] on icon at bounding box center [757, 351] width 12 height 12
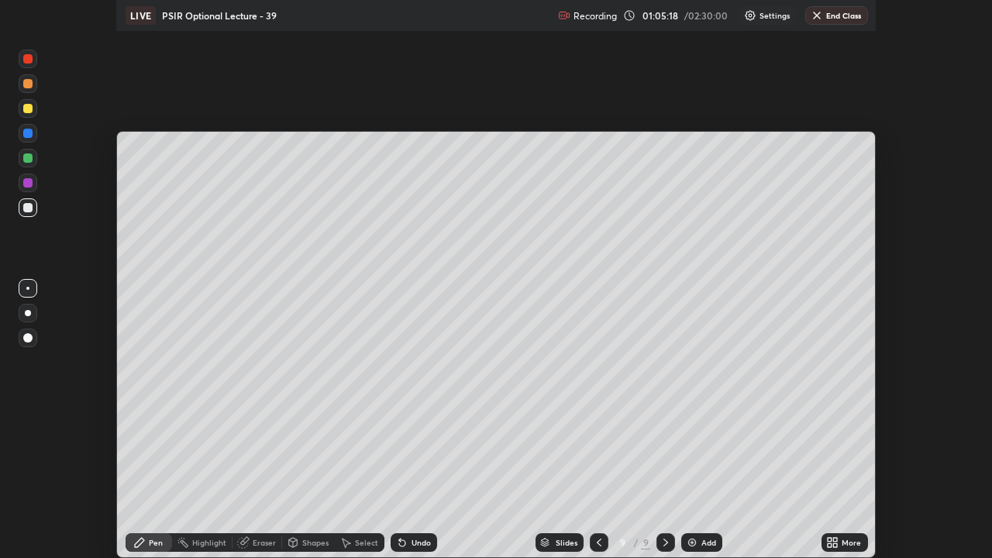
scroll to position [558, 992]
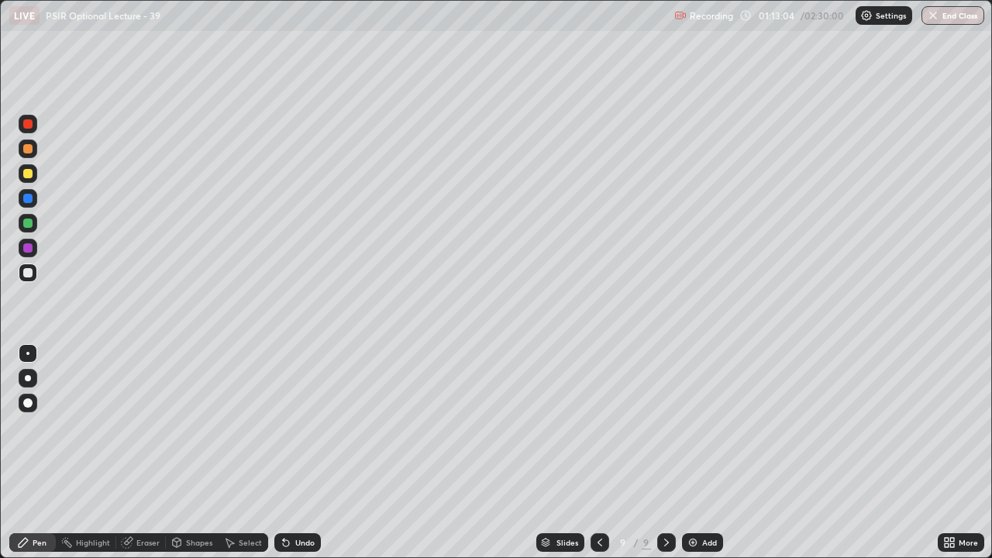
click at [695, 426] on img at bounding box center [692, 542] width 12 height 12
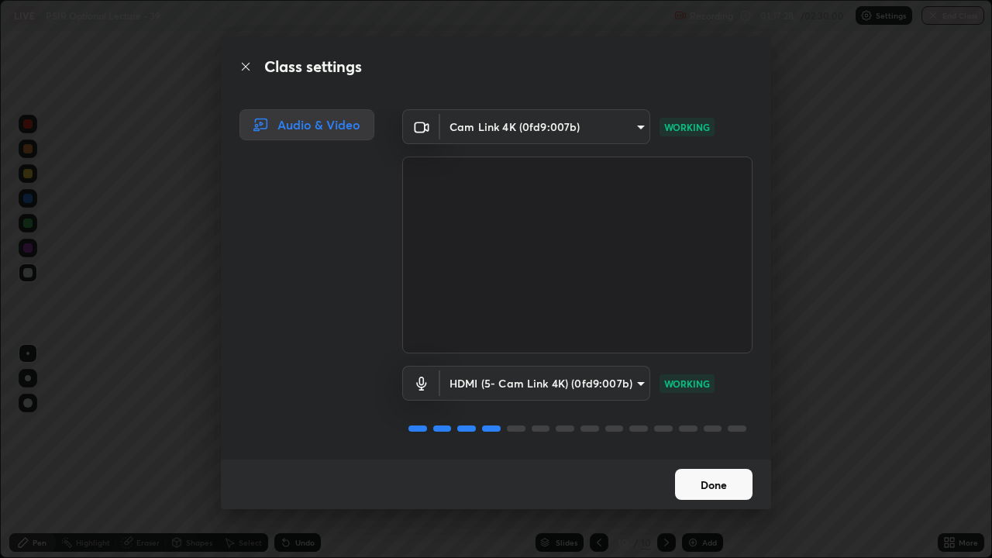
click at [722, 426] on button "Done" at bounding box center [713, 484] width 77 height 31
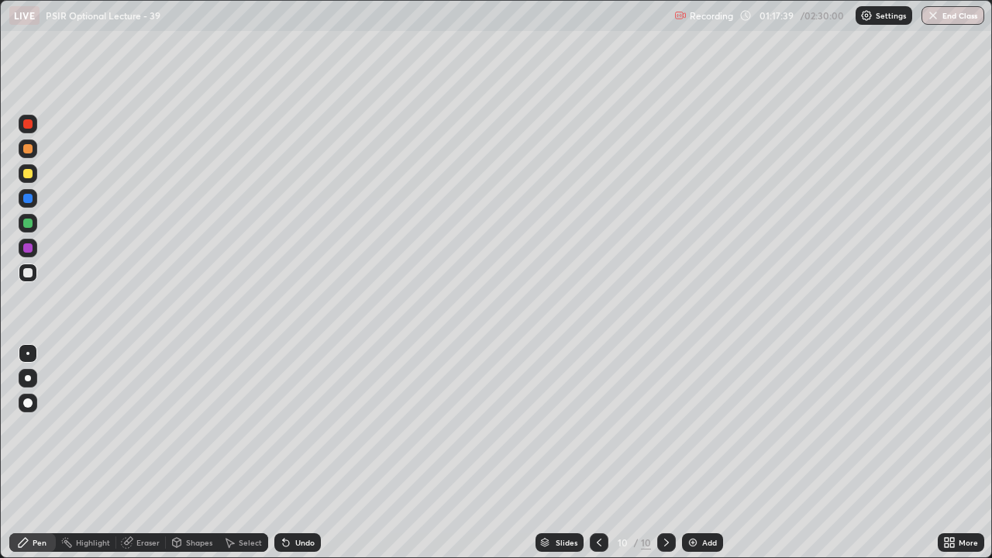
click at [695, 426] on img at bounding box center [692, 542] width 12 height 12
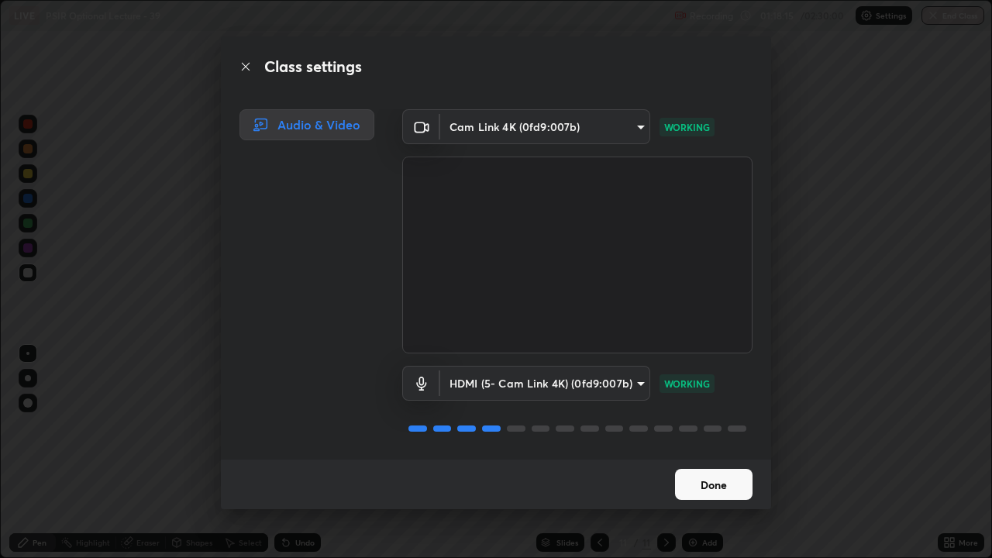
click at [721, 426] on button "Done" at bounding box center [713, 484] width 77 height 31
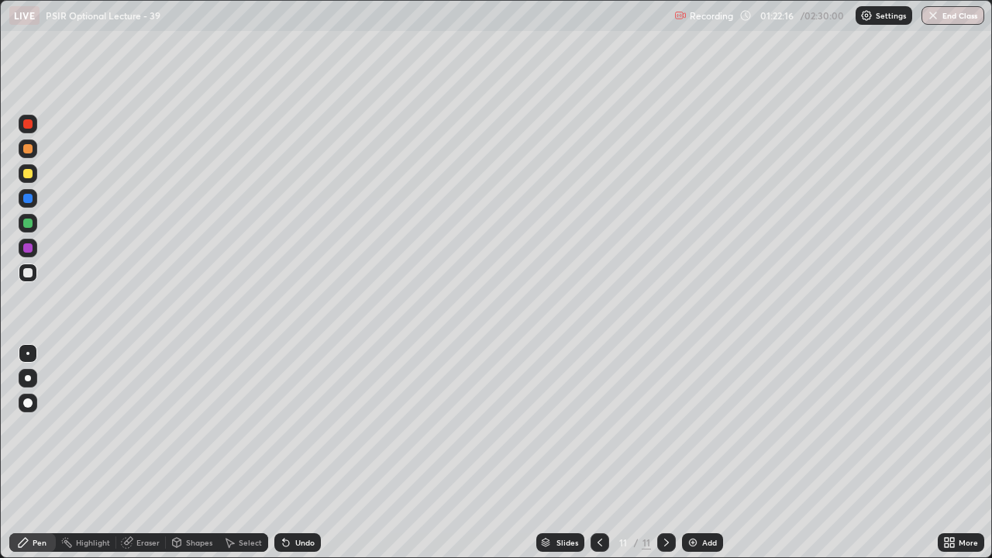
click at [690, 426] on img at bounding box center [692, 542] width 12 height 12
click at [696, 426] on img at bounding box center [692, 542] width 12 height 12
click at [694, 426] on img at bounding box center [692, 542] width 12 height 12
click at [690, 426] on img at bounding box center [692, 542] width 12 height 12
click at [693, 426] on img at bounding box center [692, 542] width 12 height 12
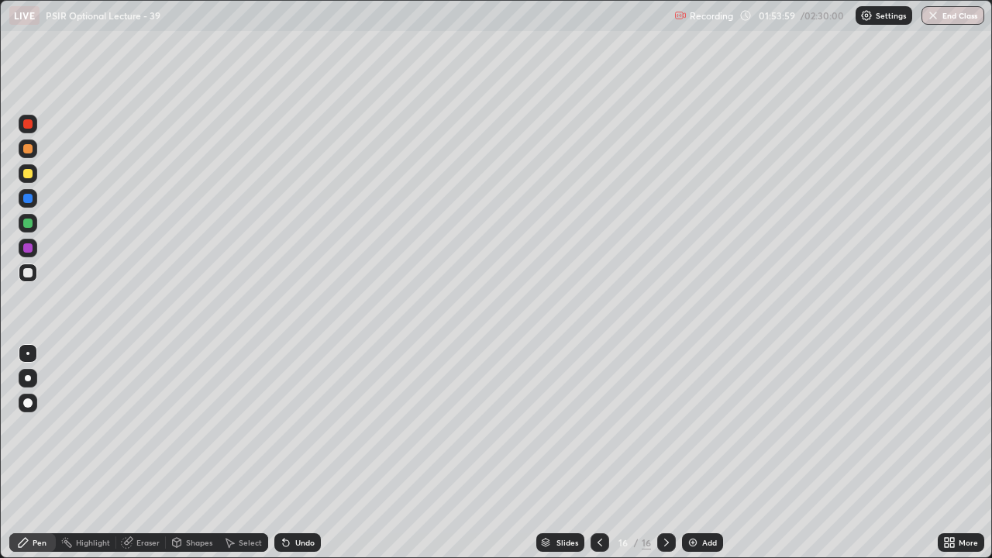
click at [692, 426] on img at bounding box center [692, 542] width 12 height 12
click at [693, 426] on img at bounding box center [692, 542] width 12 height 12
click at [695, 426] on img at bounding box center [692, 542] width 12 height 12
click at [694, 426] on img at bounding box center [692, 542] width 12 height 12
click at [694, 426] on img at bounding box center [693, 542] width 12 height 12
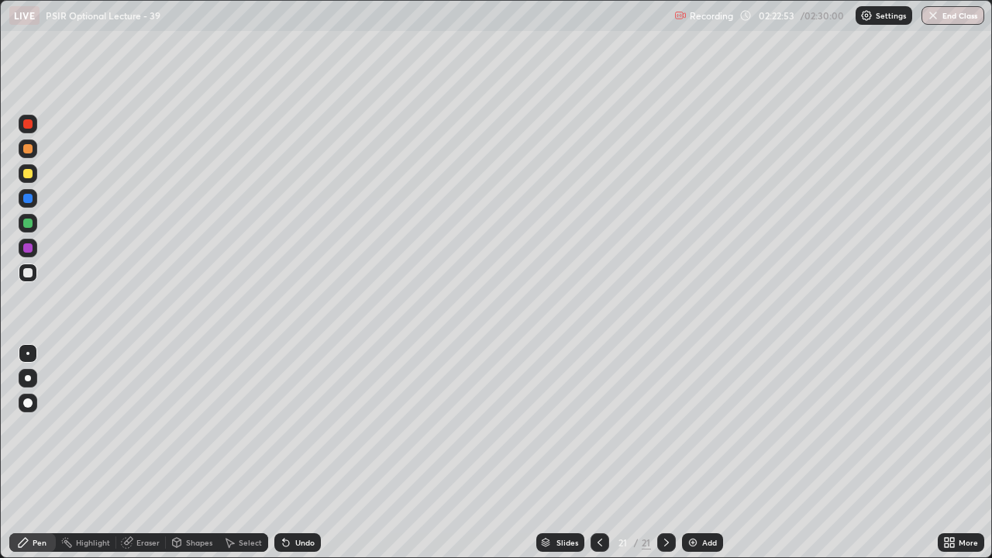
click at [696, 426] on img at bounding box center [692, 542] width 12 height 12
click at [691, 426] on img at bounding box center [692, 542] width 12 height 12
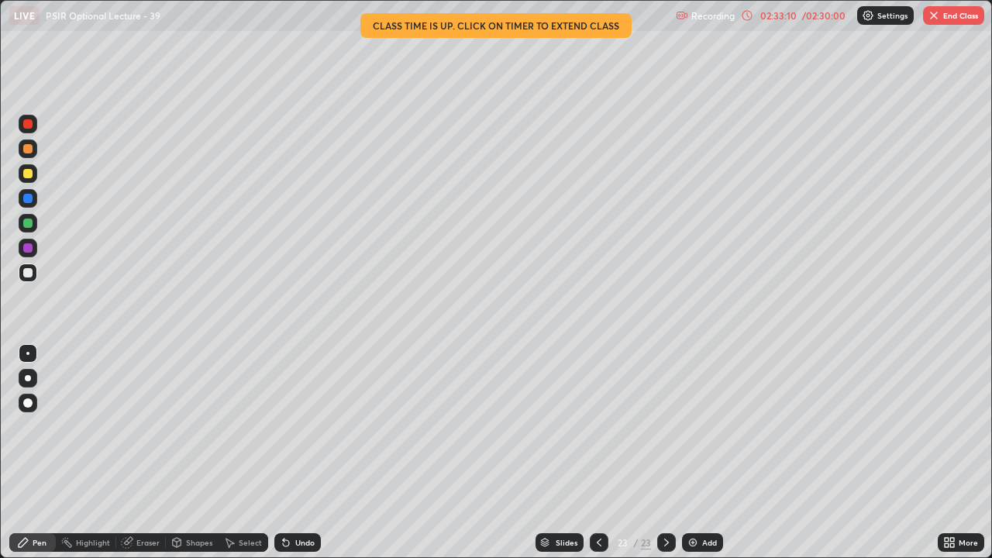
click at [959, 13] on button "End Class" at bounding box center [953, 15] width 61 height 19
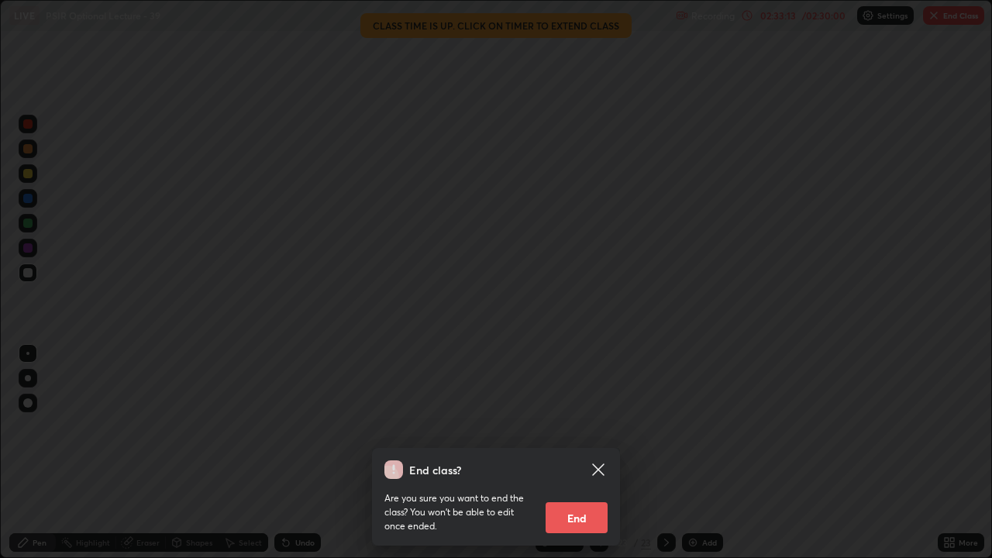
click at [586, 426] on button "End" at bounding box center [576, 517] width 62 height 31
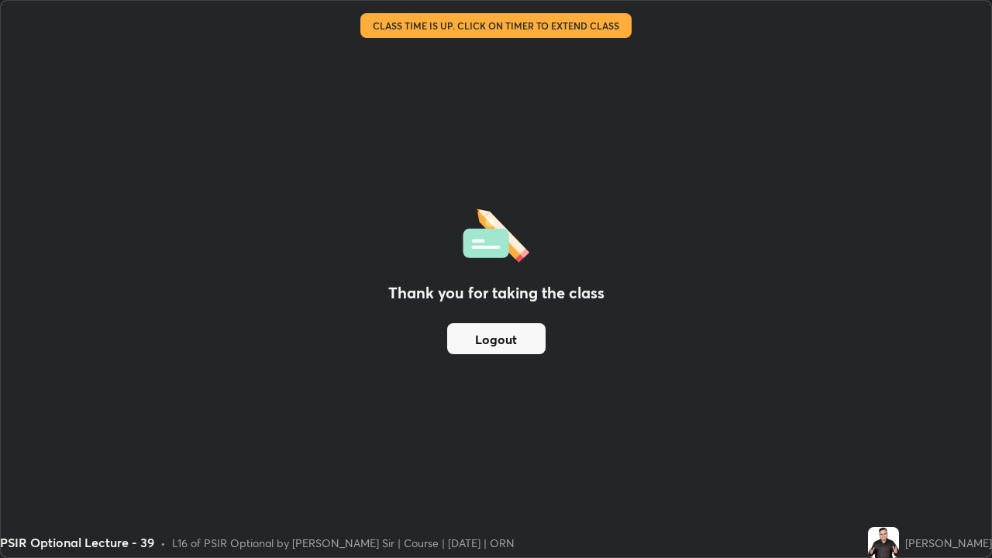
click at [370, 426] on div "Thank you for taking the class Logout" at bounding box center [496, 279] width 990 height 556
